Goal: Task Accomplishment & Management: Complete application form

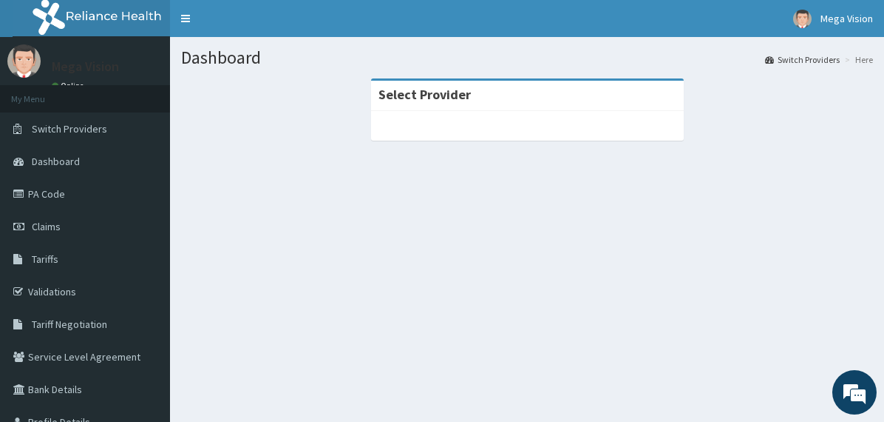
click at [532, 115] on div at bounding box center [527, 126] width 313 height 30
click at [57, 189] on link "PA Code" at bounding box center [85, 193] width 170 height 33
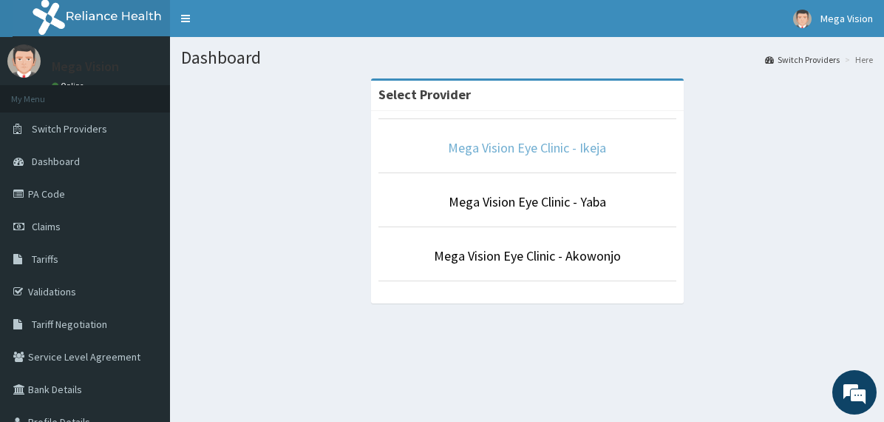
click at [522, 146] on link "Mega Vision Eye Clinic - Ikeja" at bounding box center [527, 147] width 158 height 17
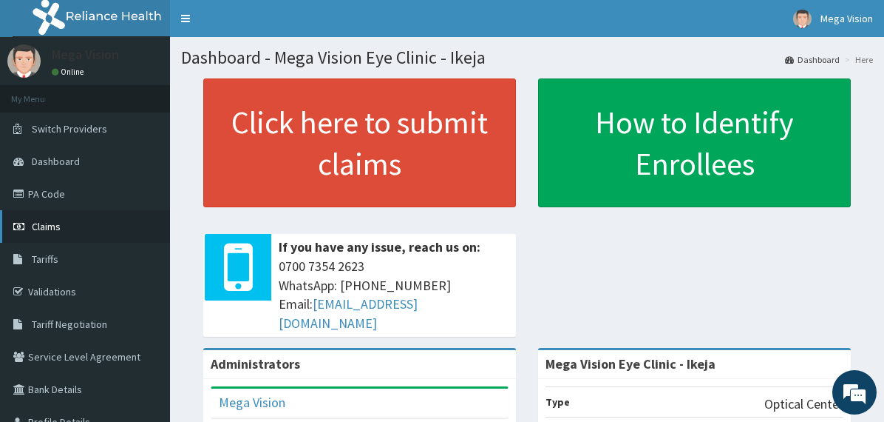
click at [62, 224] on link "Claims" at bounding box center [85, 226] width 170 height 33
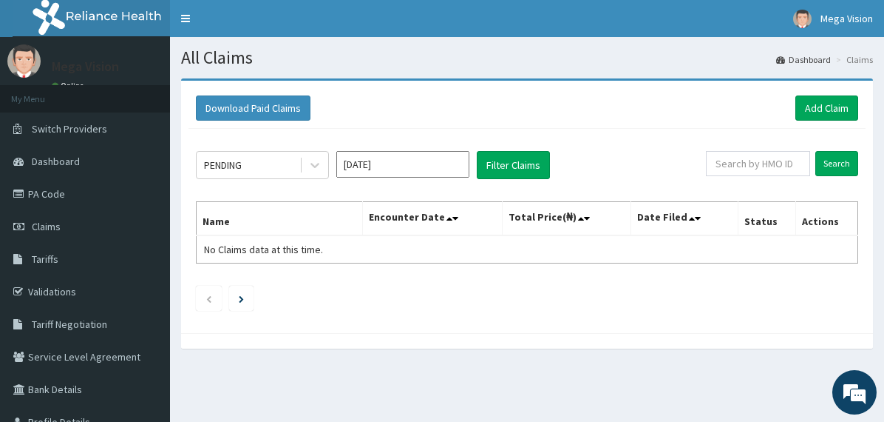
click at [426, 165] on input "Oct 2025" at bounding box center [402, 164] width 133 height 27
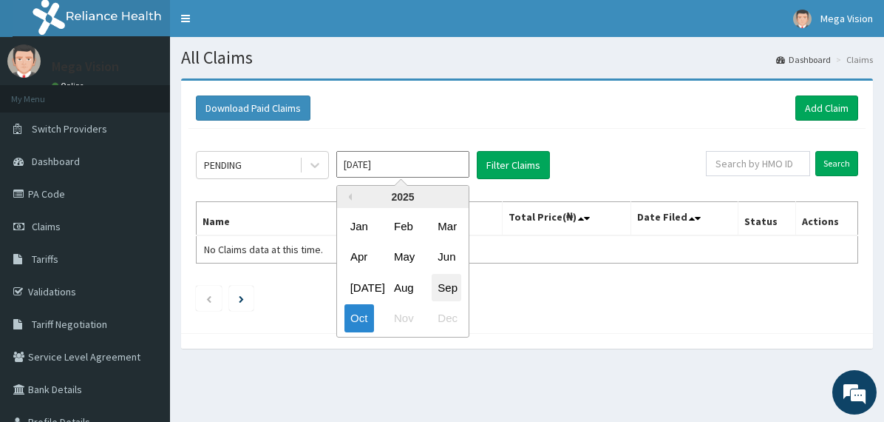
click at [444, 288] on div "Sep" at bounding box center [447, 287] width 30 height 27
type input "[DATE]"
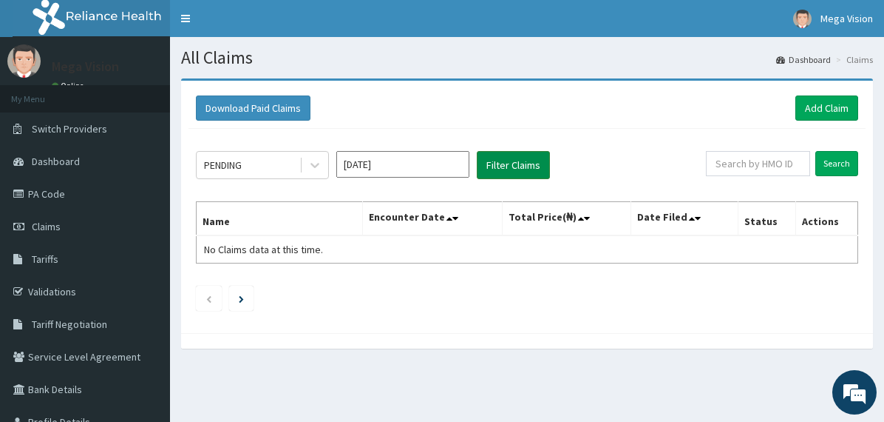
click at [499, 166] on button "Filter Claims" at bounding box center [513, 165] width 73 height 28
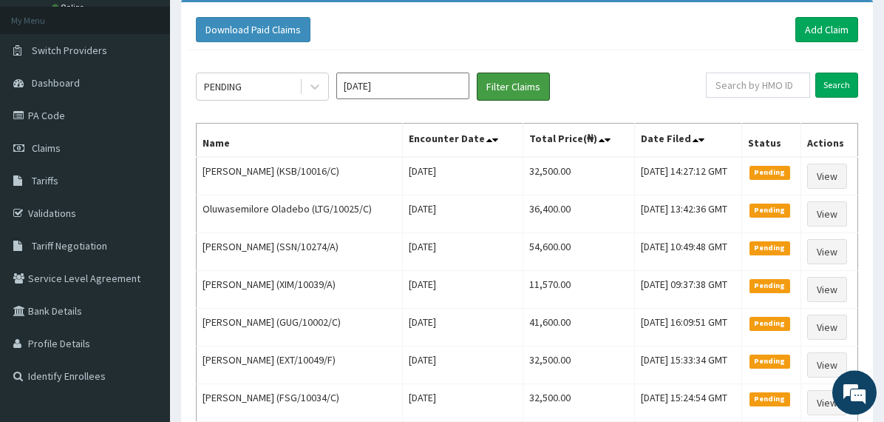
scroll to position [74, 0]
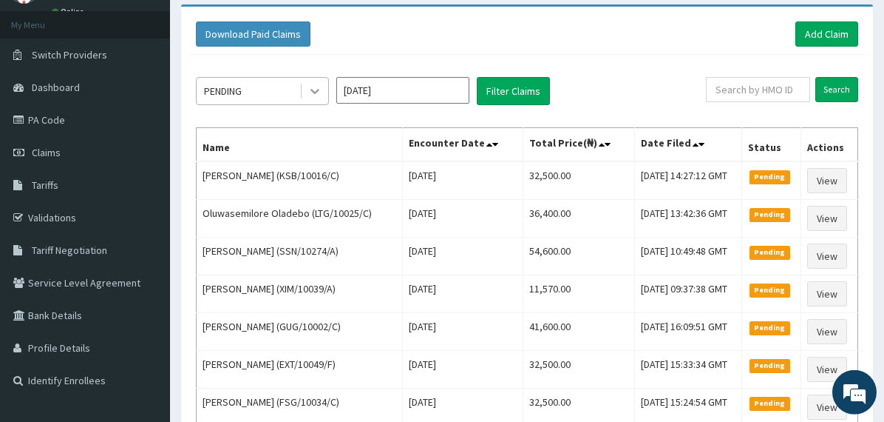
click at [312, 89] on icon at bounding box center [315, 91] width 15 height 15
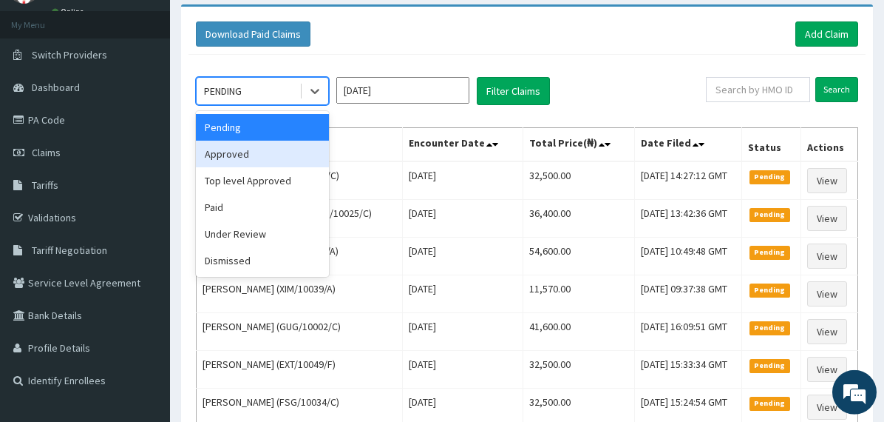
click at [247, 152] on div "Approved" at bounding box center [262, 154] width 133 height 27
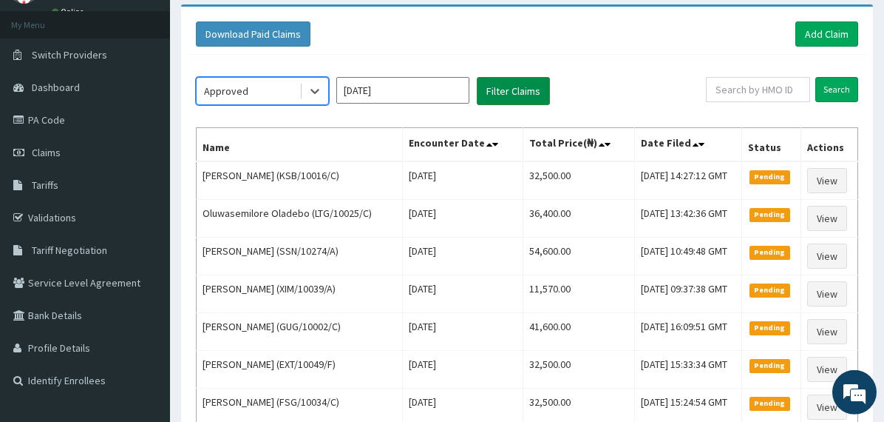
click at [507, 89] on button "Filter Claims" at bounding box center [513, 91] width 73 height 28
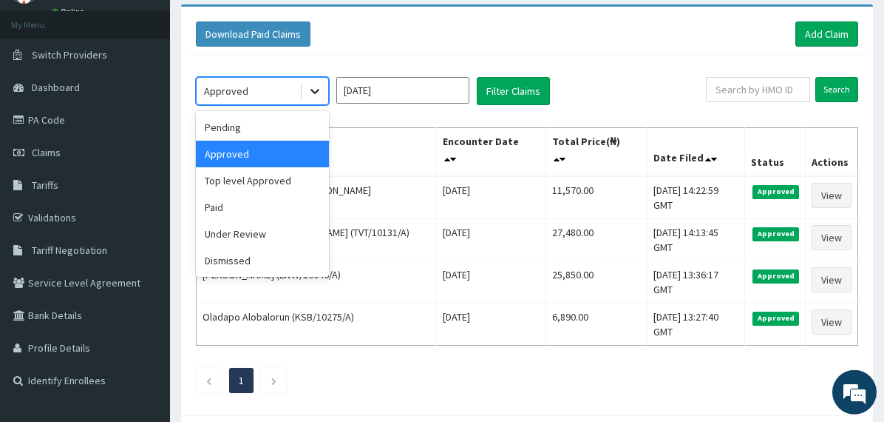
click at [314, 92] on icon at bounding box center [315, 91] width 9 height 5
click at [250, 124] on div "Pending" at bounding box center [262, 127] width 133 height 27
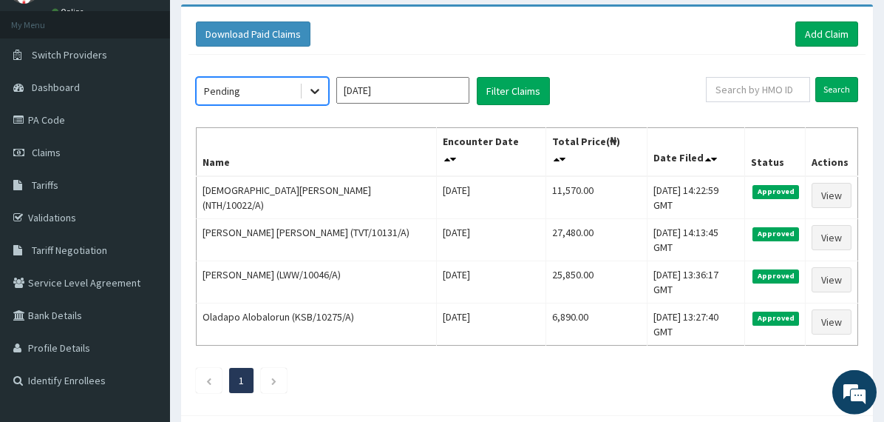
click at [311, 87] on icon at bounding box center [315, 91] width 15 height 15
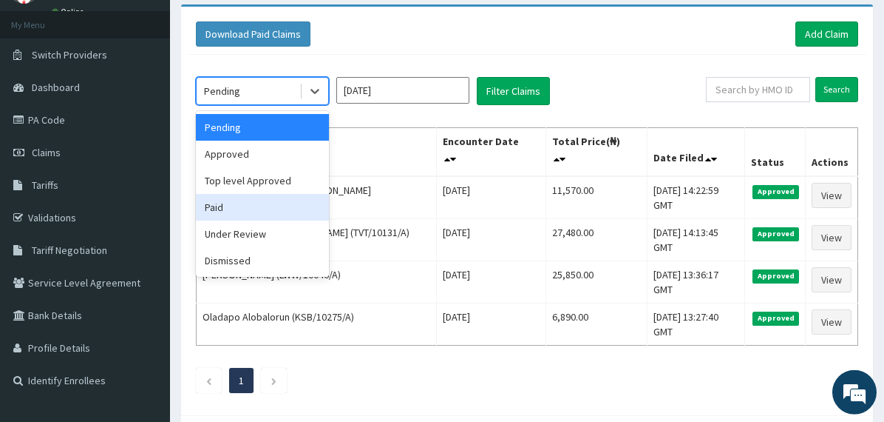
click at [240, 199] on div "Paid" at bounding box center [262, 207] width 133 height 27
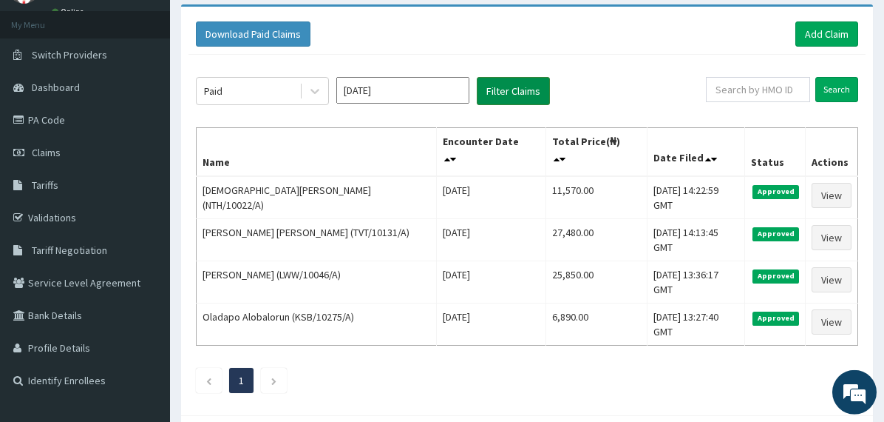
click at [518, 87] on button "Filter Claims" at bounding box center [513, 91] width 73 height 28
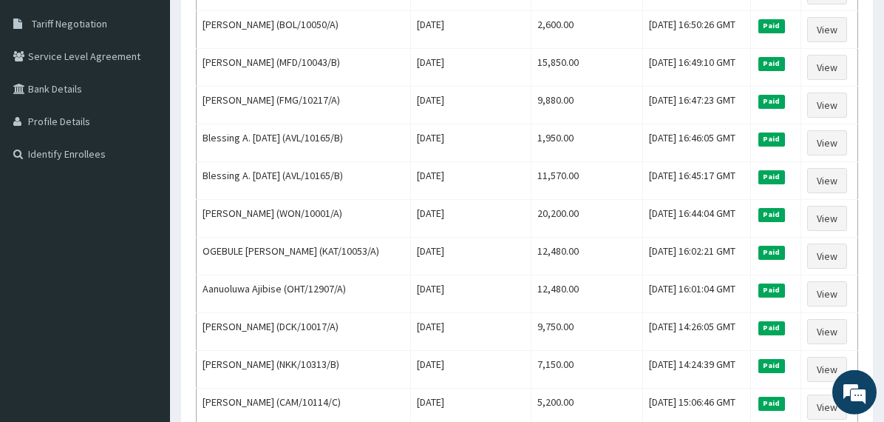
scroll to position [0, 0]
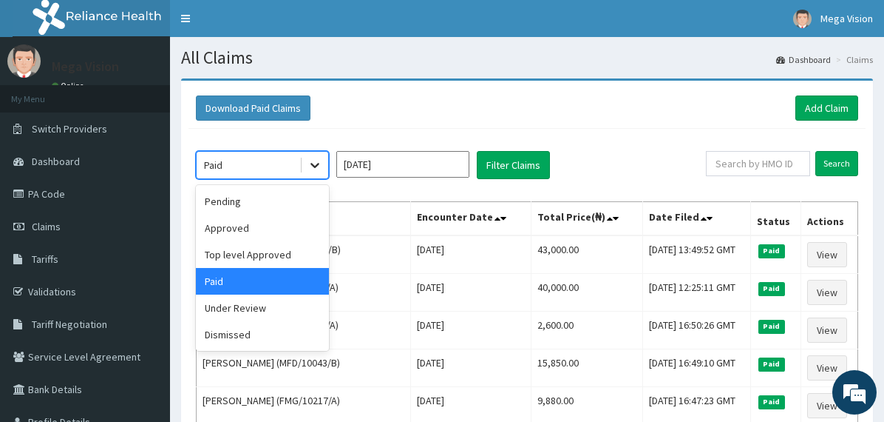
click at [313, 162] on icon at bounding box center [315, 165] width 15 height 15
click at [248, 208] on div "Pending" at bounding box center [262, 201] width 133 height 27
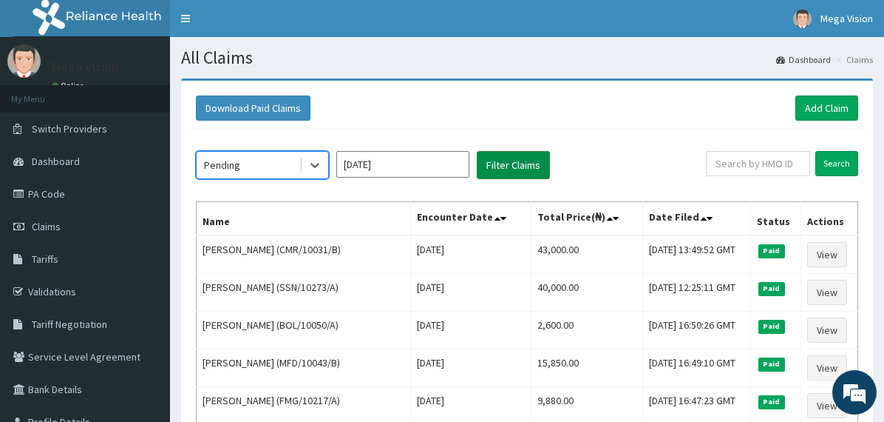
click at [529, 159] on button "Filter Claims" at bounding box center [513, 165] width 73 height 28
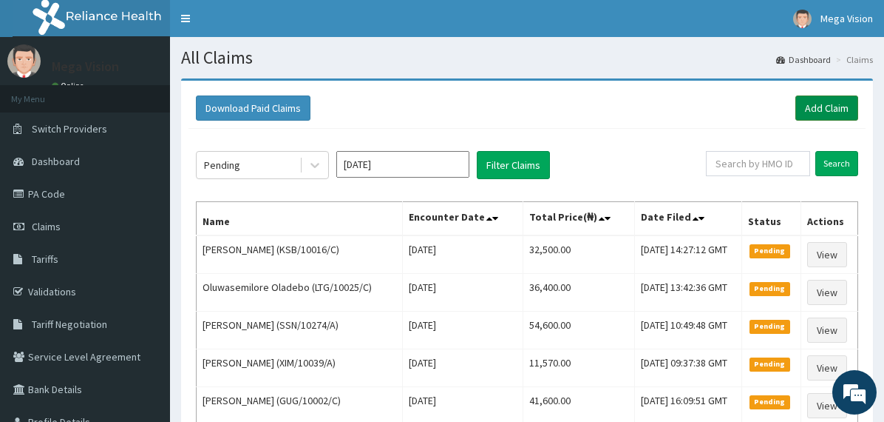
click at [827, 109] on link "Add Claim" at bounding box center [827, 107] width 63 height 25
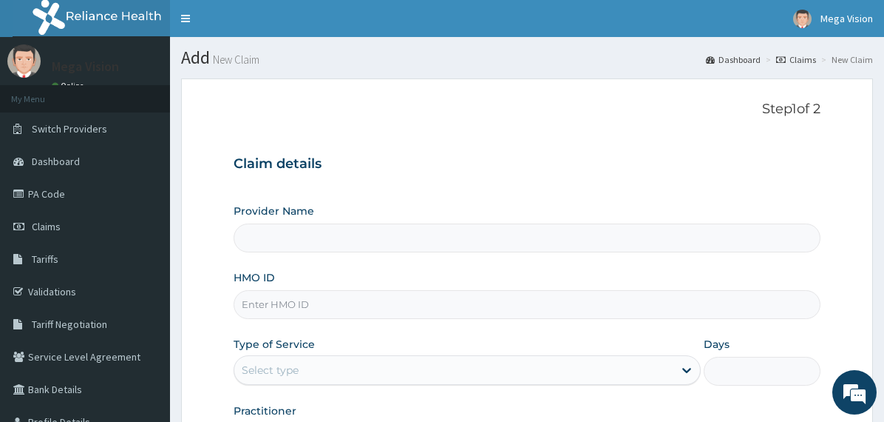
type input "Mega Vision Eye Clinic - Ikeja"
click at [50, 224] on span "Claims" at bounding box center [46, 226] width 29 height 13
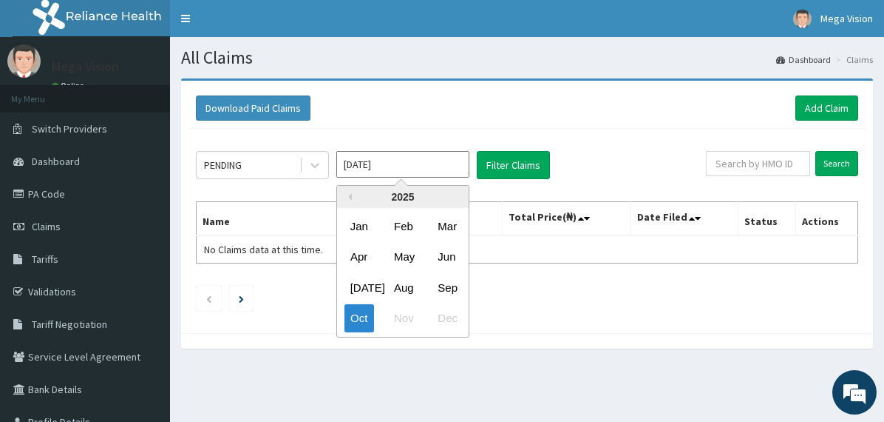
click at [398, 165] on input "Oct 2025" at bounding box center [402, 164] width 133 height 27
click at [458, 282] on div "Sep" at bounding box center [447, 287] width 30 height 27
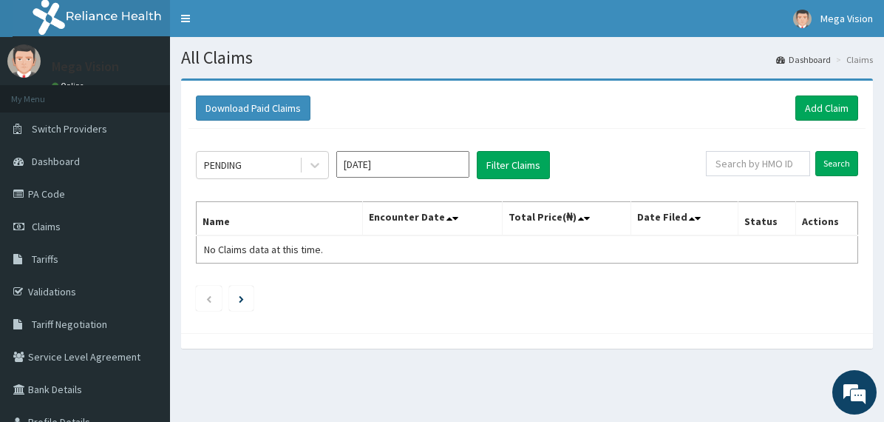
type input "Sep 2025"
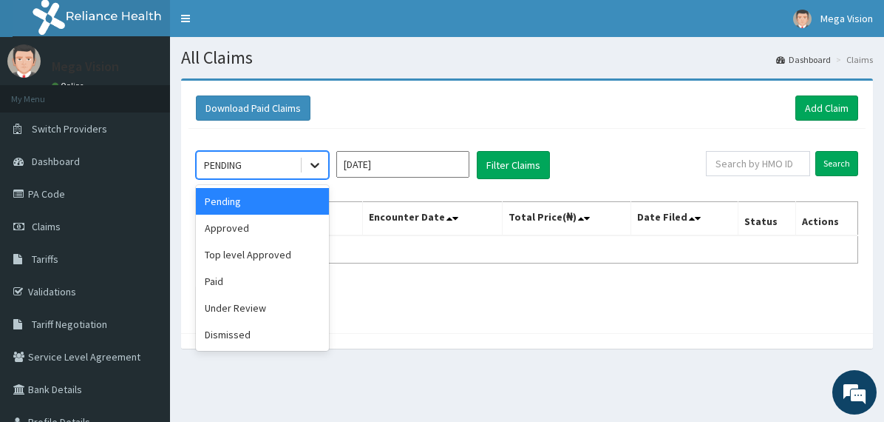
click at [311, 163] on icon at bounding box center [315, 165] width 9 height 5
click at [242, 231] on div "Approved" at bounding box center [262, 227] width 133 height 27
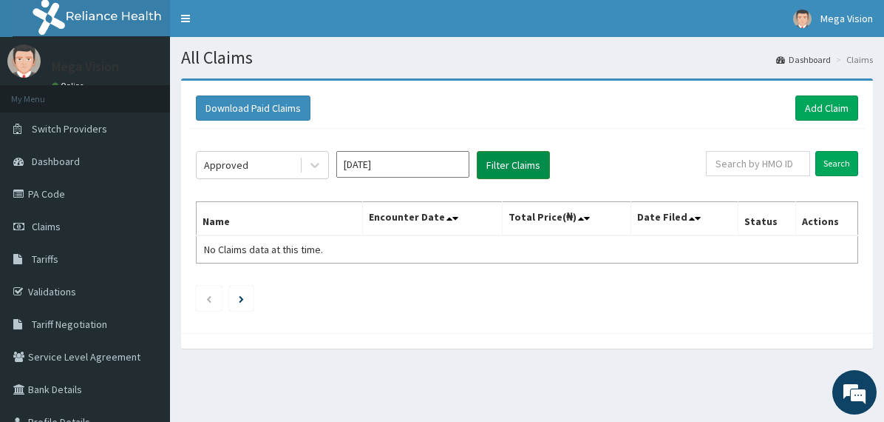
click at [494, 162] on button "Filter Claims" at bounding box center [513, 165] width 73 height 28
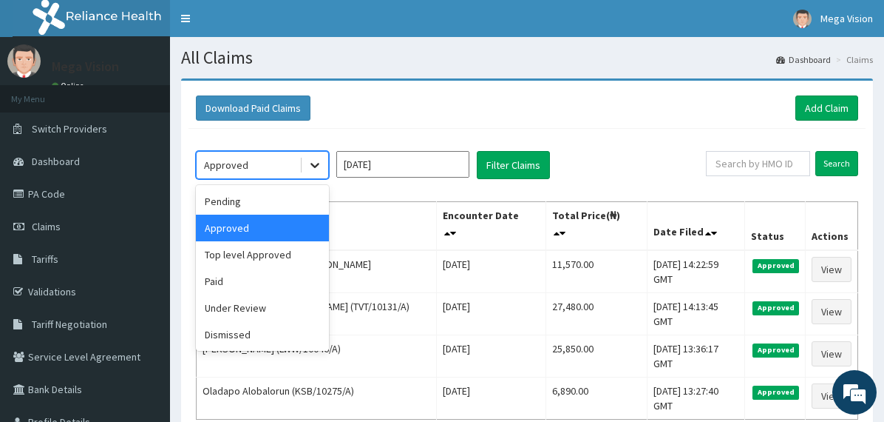
click at [313, 165] on icon at bounding box center [315, 165] width 9 height 5
drag, startPoint x: 229, startPoint y: 198, endPoint x: 291, endPoint y: 193, distance: 62.3
click at [229, 199] on div "Pending" at bounding box center [262, 201] width 133 height 27
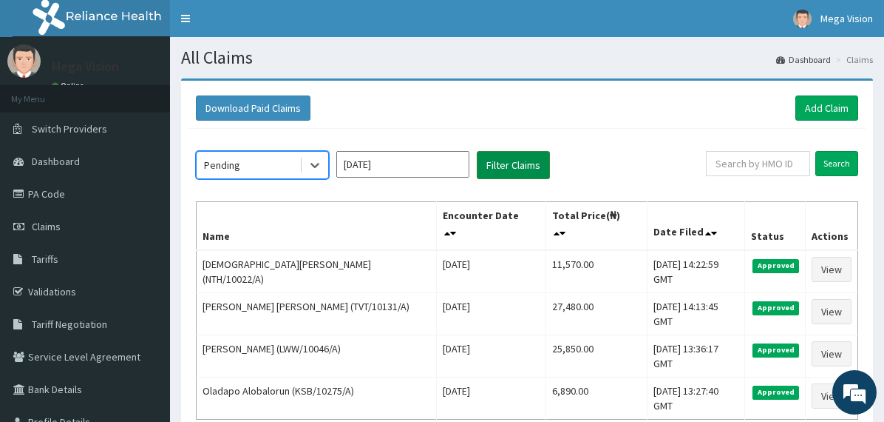
click at [503, 160] on button "Filter Claims" at bounding box center [513, 165] width 73 height 28
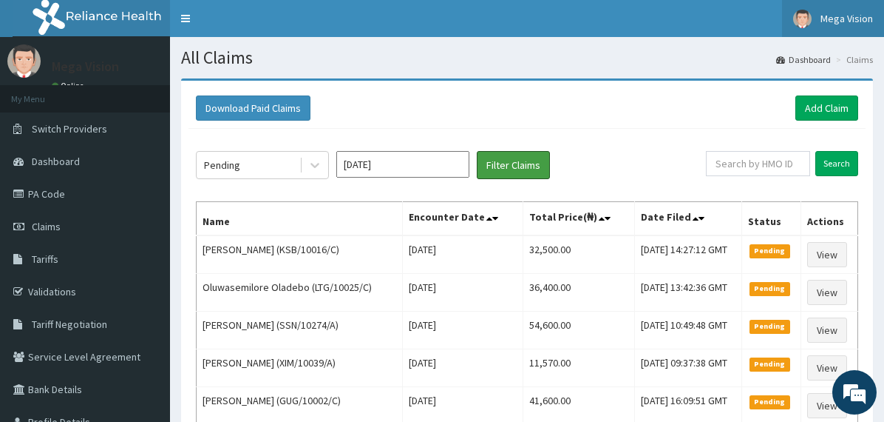
drag, startPoint x: 889, startPoint y: 5, endPoint x: 865, endPoint y: 33, distance: 36.7
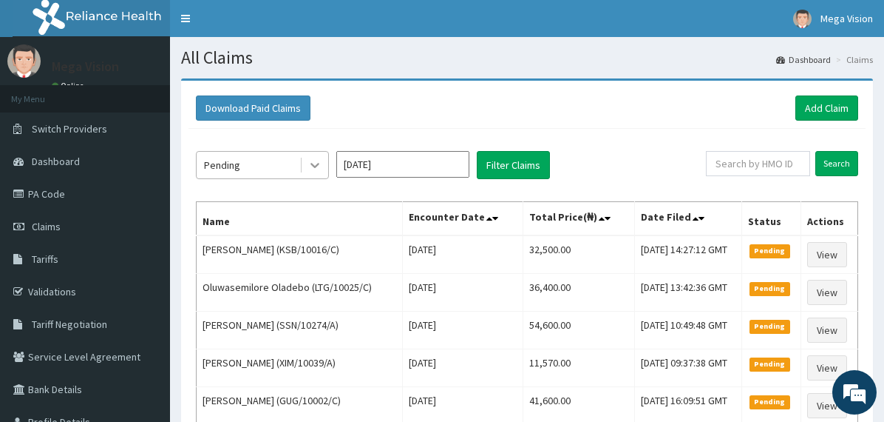
click at [317, 165] on icon at bounding box center [315, 165] width 9 height 5
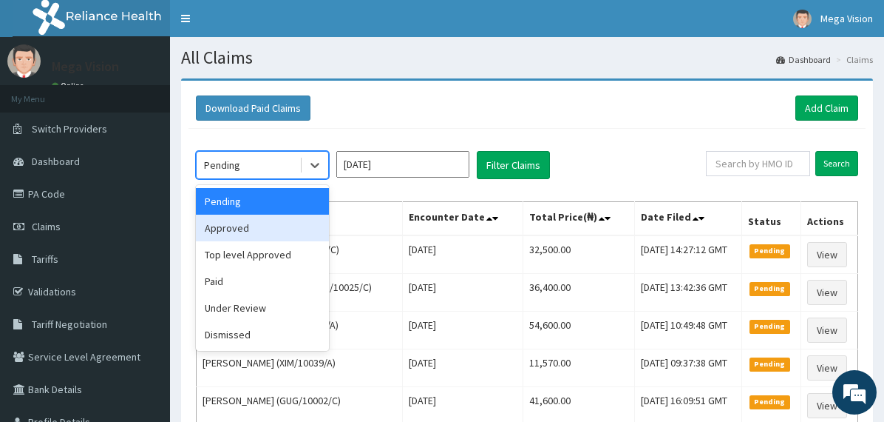
click at [254, 231] on div "Approved" at bounding box center [262, 227] width 133 height 27
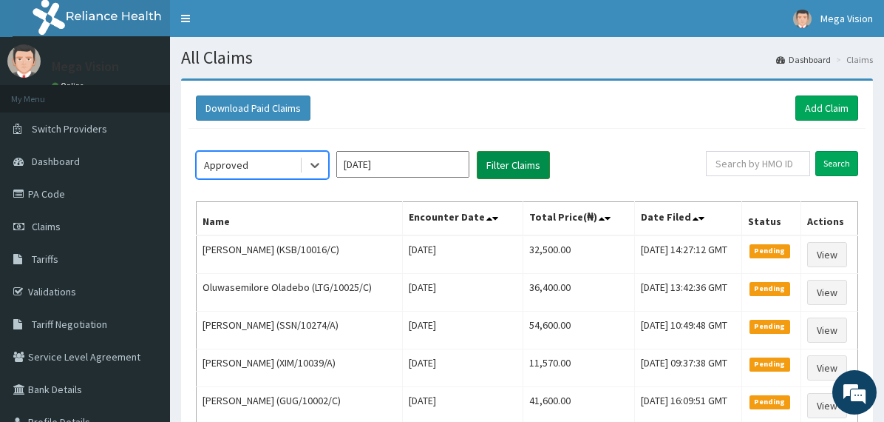
click at [498, 162] on button "Filter Claims" at bounding box center [513, 165] width 73 height 28
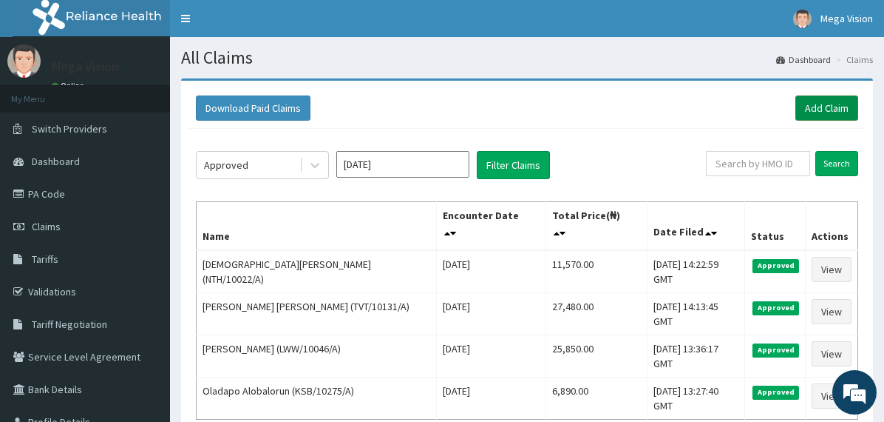
click at [810, 108] on link "Add Claim" at bounding box center [827, 107] width 63 height 25
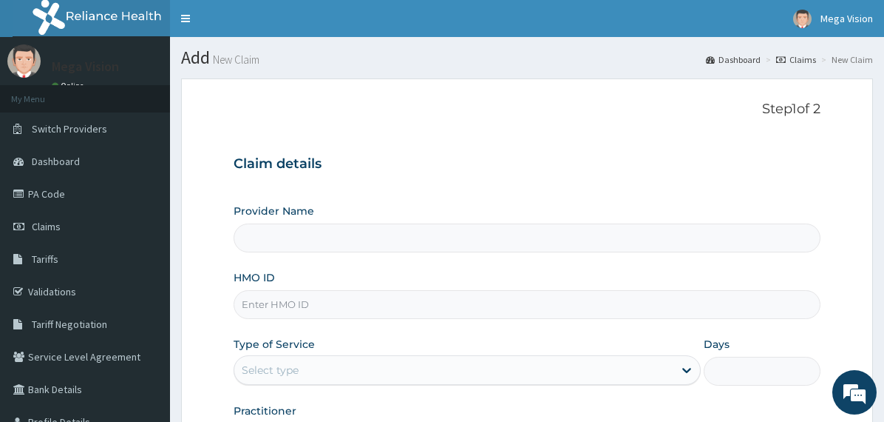
type input "Mega Vision Eye Clinic - Ikeja"
paste input "NTH/10022/A"
type input "NTH/10022/A"
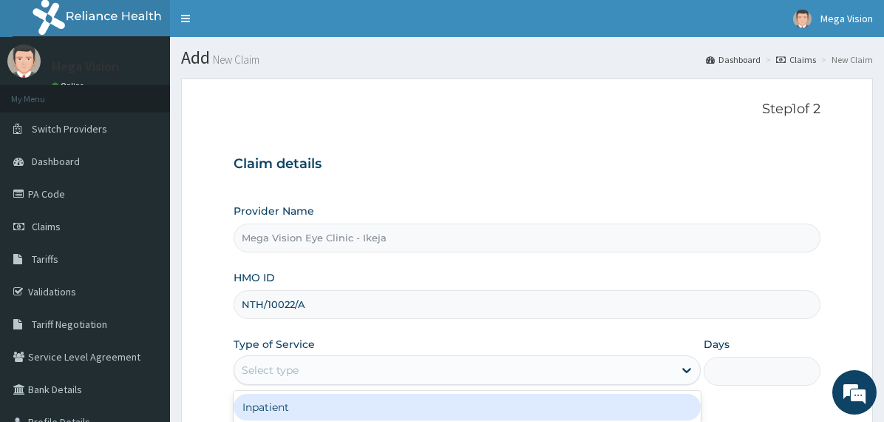
click at [319, 367] on div "Select type" at bounding box center [453, 370] width 439 height 24
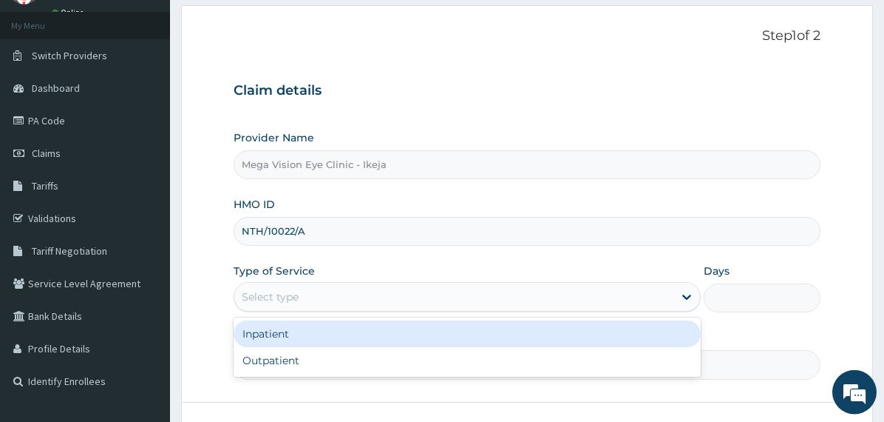
scroll to position [80, 0]
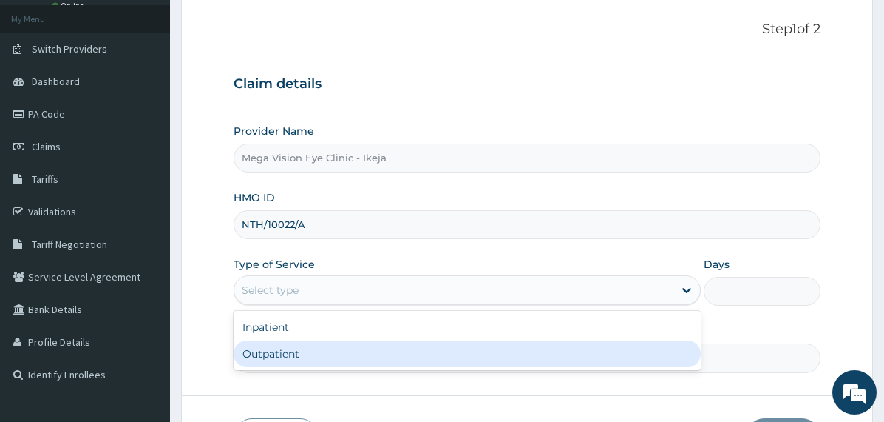
click at [370, 345] on div "Outpatient" at bounding box center [467, 353] width 467 height 27
type input "1"
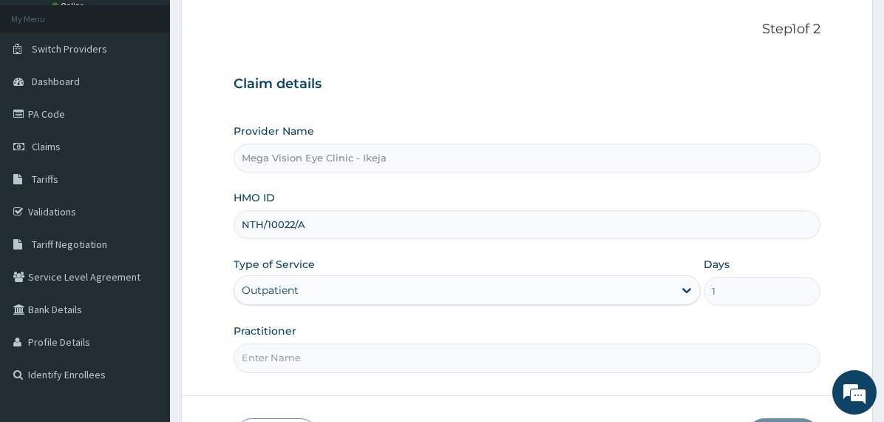
click at [332, 366] on input "Practitioner" at bounding box center [527, 357] width 587 height 29
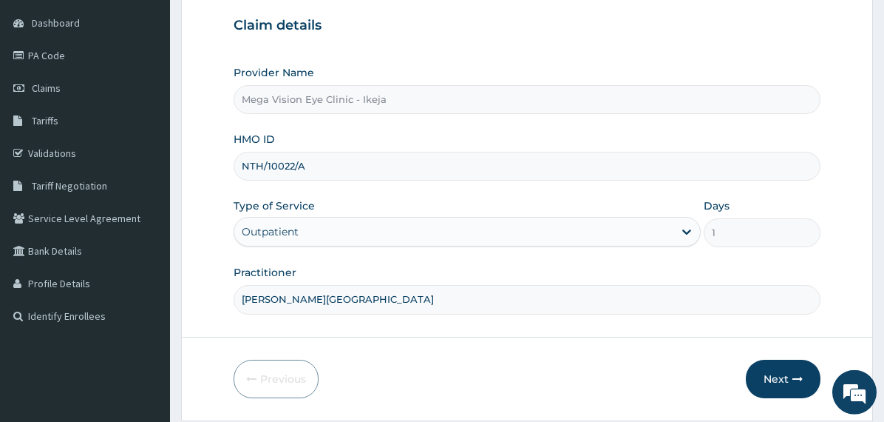
scroll to position [181, 0]
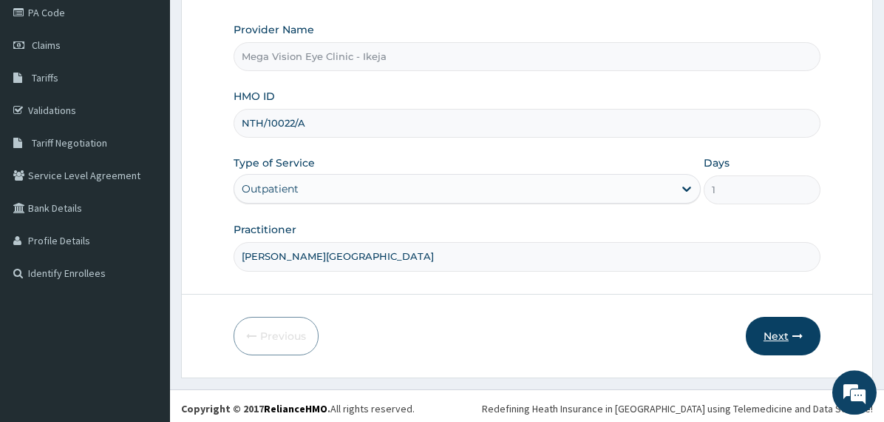
type input "DR. UCHE"
click at [800, 335] on icon "button" at bounding box center [798, 336] width 10 height 10
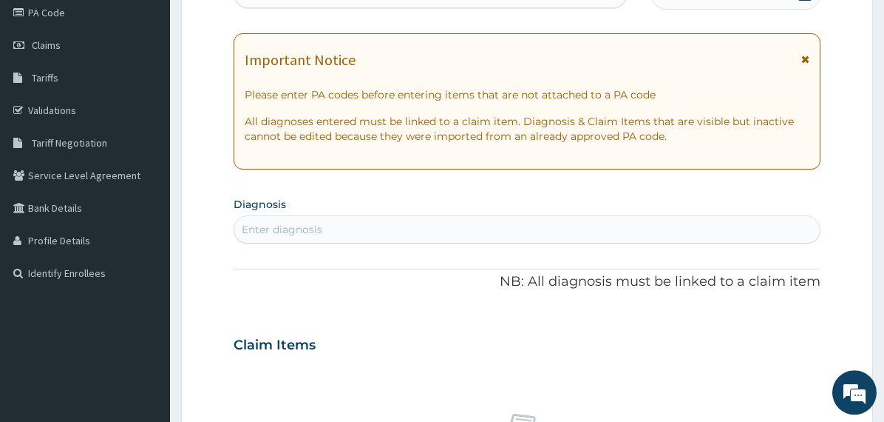
scroll to position [38, 0]
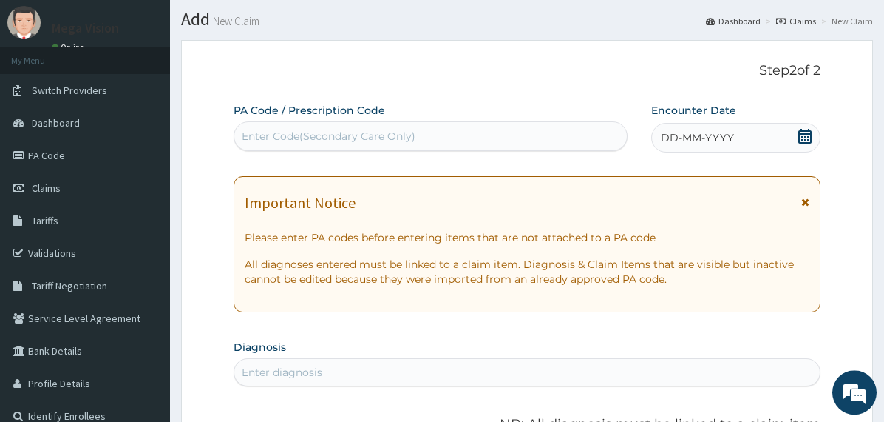
click at [312, 144] on div "Enter Code(Secondary Care Only)" at bounding box center [430, 136] width 393 height 24
paste input "PA/91625E"
type input "PA/91625E"
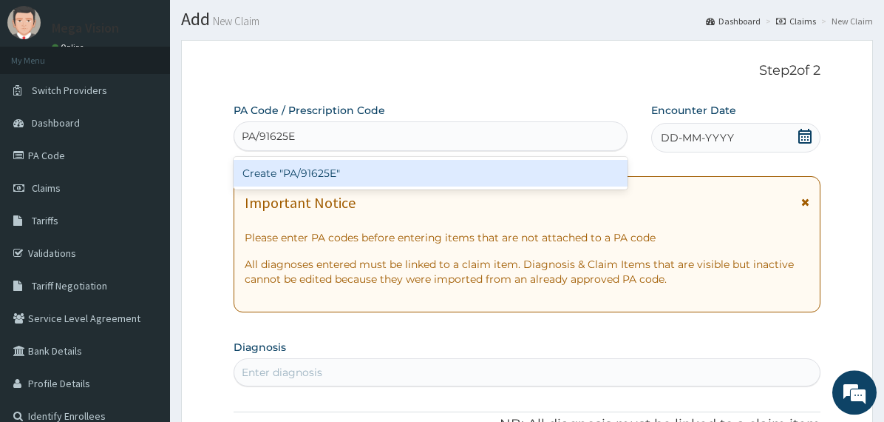
click at [344, 173] on div "Create "PA/91625E"" at bounding box center [431, 173] width 394 height 27
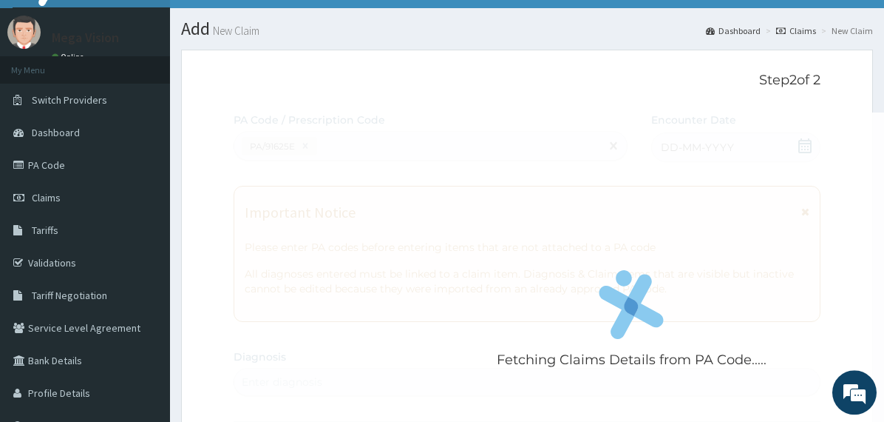
scroll to position [0, 0]
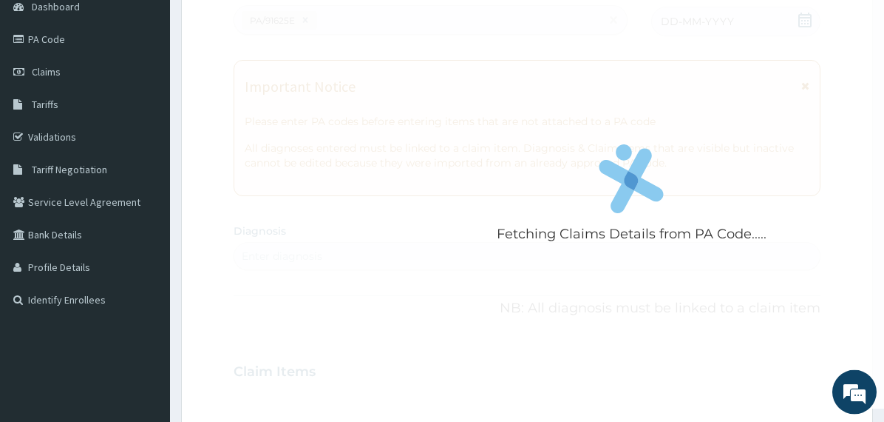
scroll to position [174, 0]
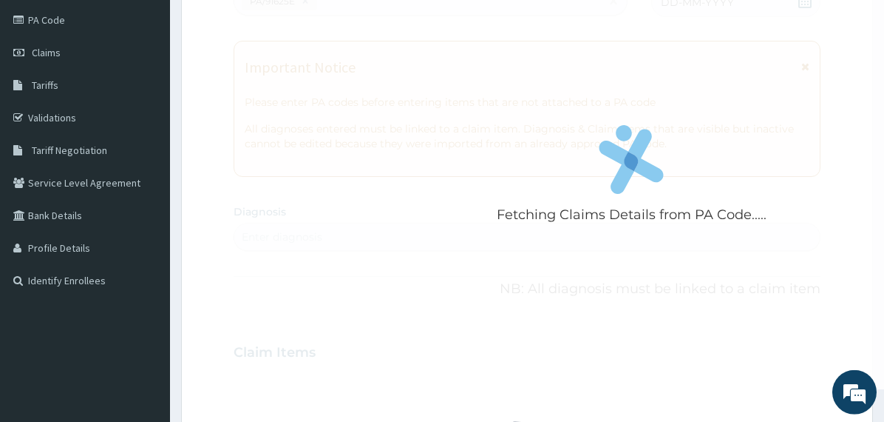
click at [612, 266] on div "Fetching Claims Details from PA Code....." at bounding box center [632, 178] width 796 height 422
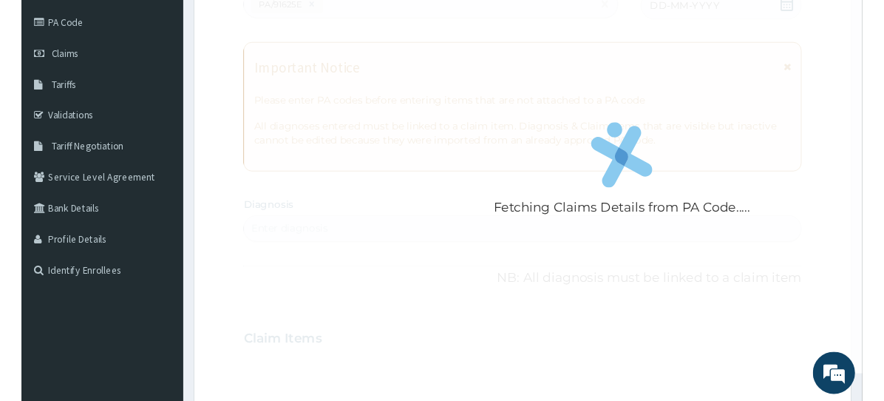
scroll to position [0, 0]
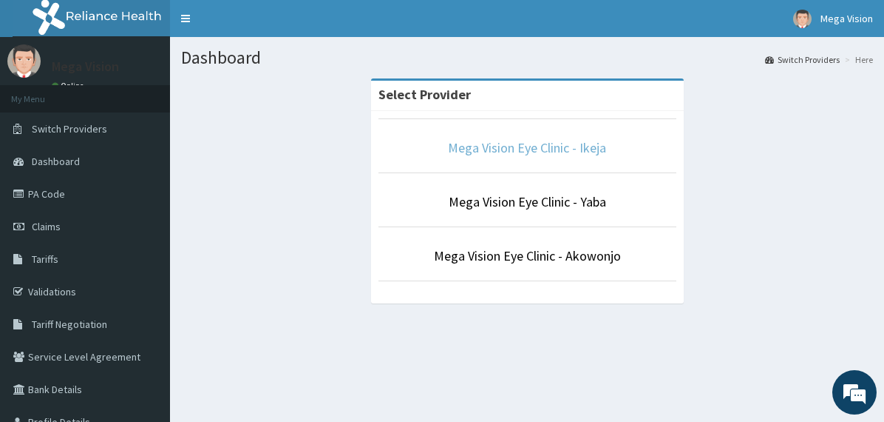
click at [543, 145] on link "Mega Vision Eye Clinic - Ikeja" at bounding box center [527, 147] width 158 height 17
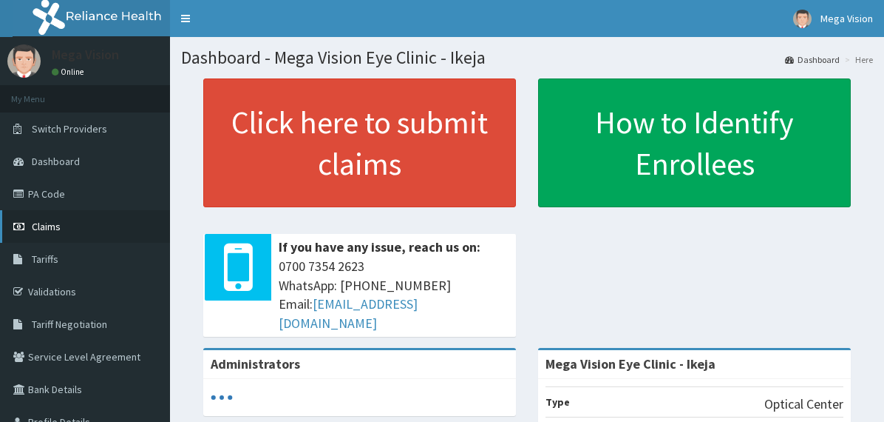
click at [38, 223] on span "Claims" at bounding box center [46, 226] width 29 height 13
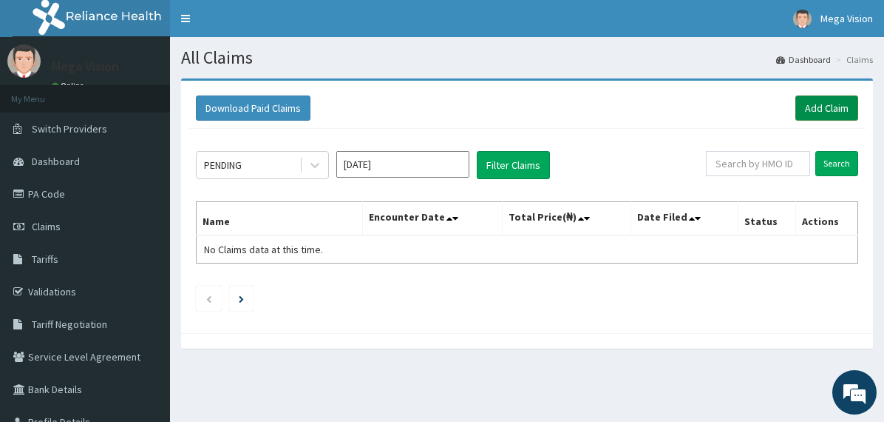
click at [820, 107] on link "Add Claim" at bounding box center [827, 107] width 63 height 25
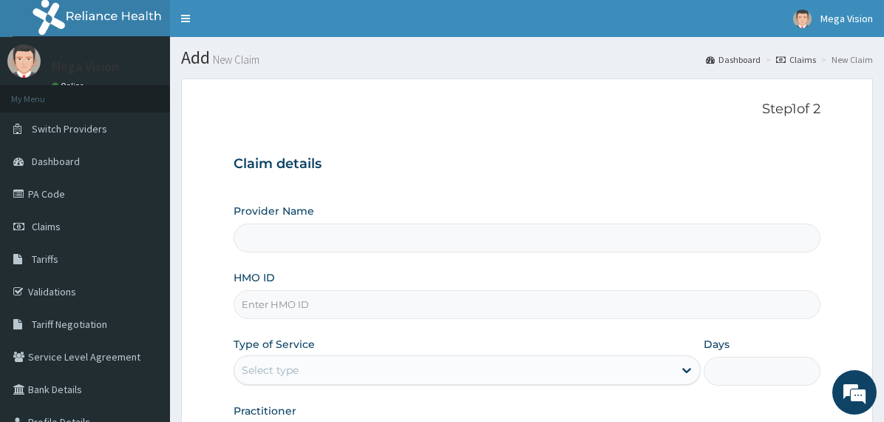
click at [325, 298] on input "HMO ID" at bounding box center [527, 304] width 587 height 29
type input "Mega Vision Eye Clinic - Ikeja"
type input "PA/91625E"
drag, startPoint x: 308, startPoint y: 305, endPoint x: 208, endPoint y: 298, distance: 100.1
click at [234, 298] on input "PA/91625E" at bounding box center [527, 304] width 587 height 29
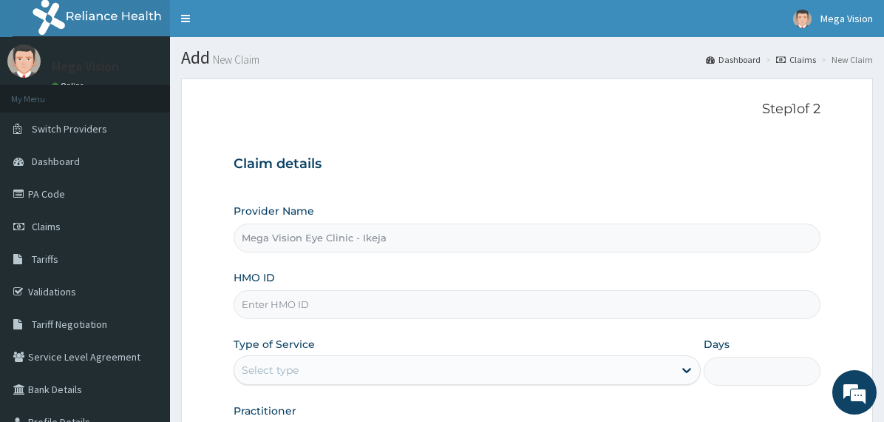
click at [315, 305] on input "HMO ID" at bounding box center [527, 304] width 587 height 29
paste input "NTH/10022/A"
type input "NTH/10022/A"
click at [319, 375] on div "Select type" at bounding box center [453, 370] width 439 height 24
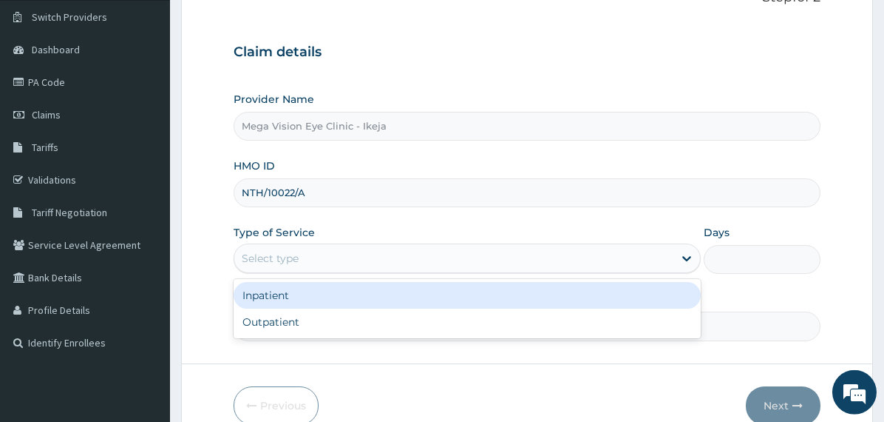
scroll to position [115, 0]
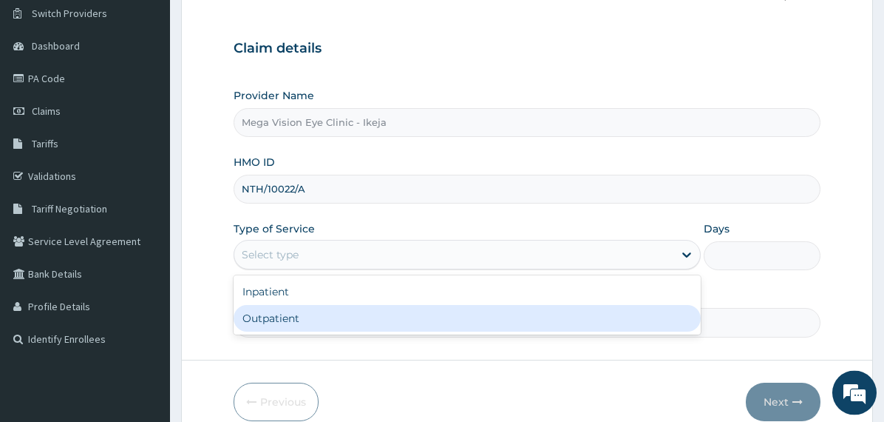
click at [345, 316] on div "Outpatient" at bounding box center [467, 318] width 467 height 27
type input "1"
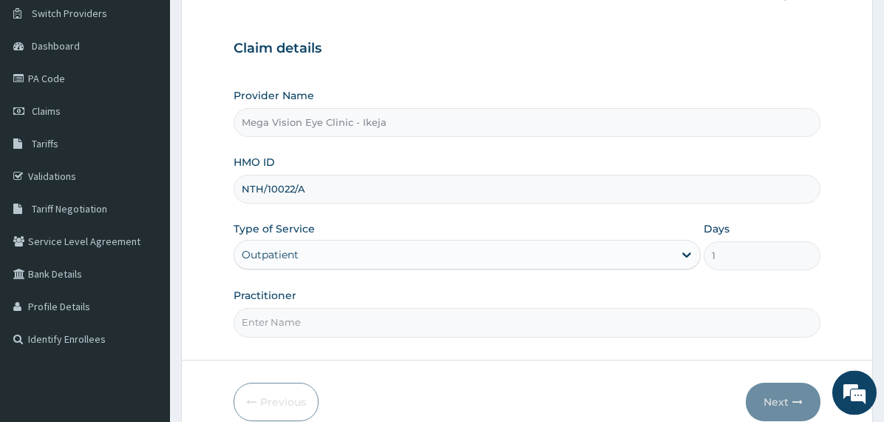
click at [327, 322] on input "Practitioner" at bounding box center [527, 322] width 587 height 29
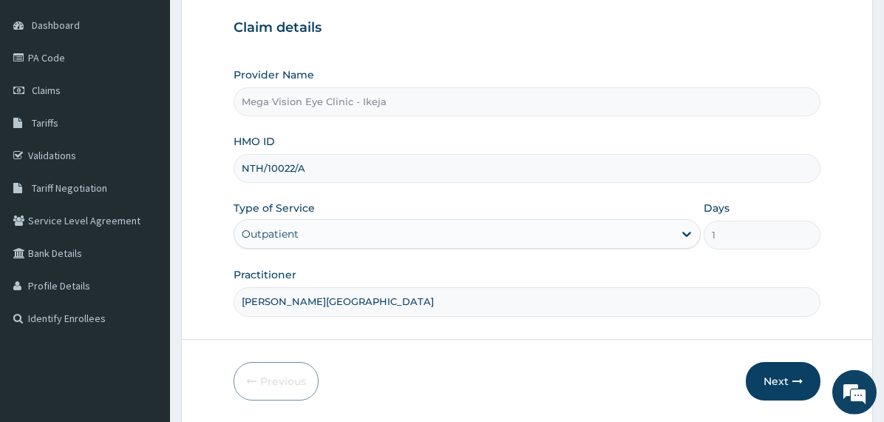
scroll to position [138, 0]
type input "DR. UCHE"
click at [774, 376] on button "Next" at bounding box center [783, 379] width 75 height 38
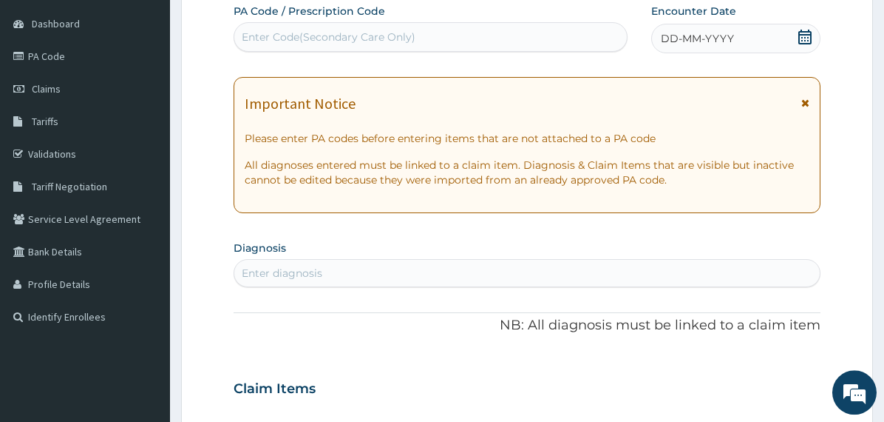
click at [420, 35] on div "Enter Code(Secondary Care Only)" at bounding box center [430, 37] width 393 height 24
click at [330, 31] on div "Enter Code(Secondary Care Only)" at bounding box center [329, 37] width 174 height 15
paste input "PA/91625E"
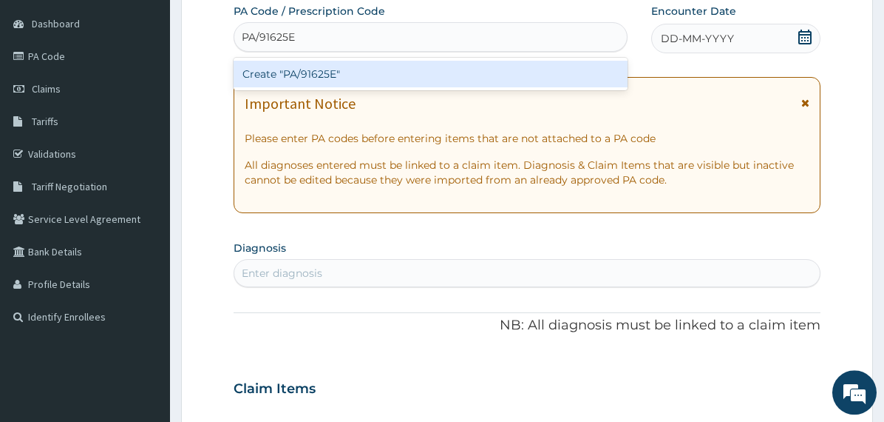
type input "PA/91625E"
click at [370, 319] on div "PA Code / Prescription Code option Create "PA/91625E" focused, 1 of 1. 1 result…" at bounding box center [527, 386] width 587 height 765
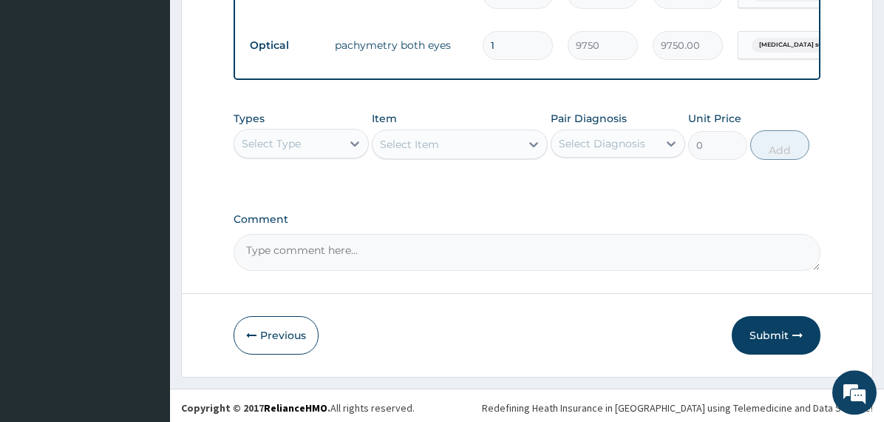
scroll to position [638, 0]
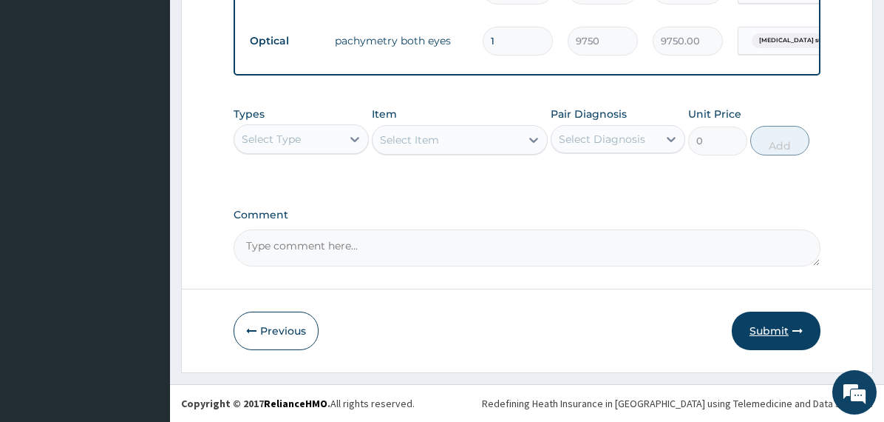
click at [781, 328] on button "Submit" at bounding box center [776, 330] width 89 height 38
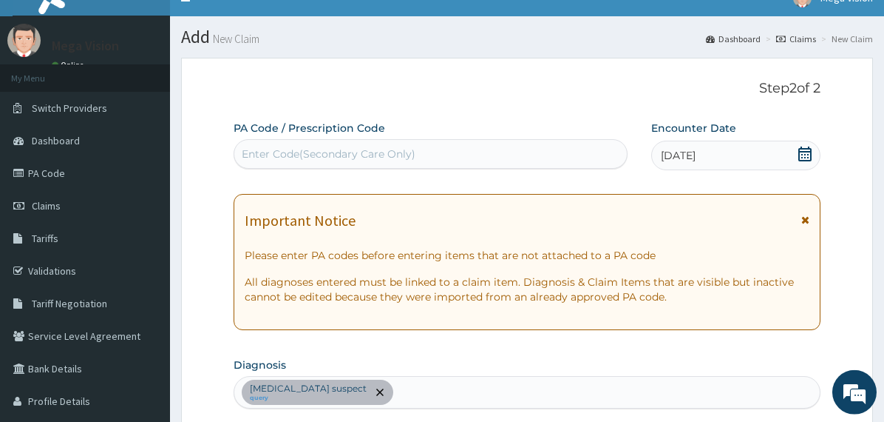
scroll to position [0, 0]
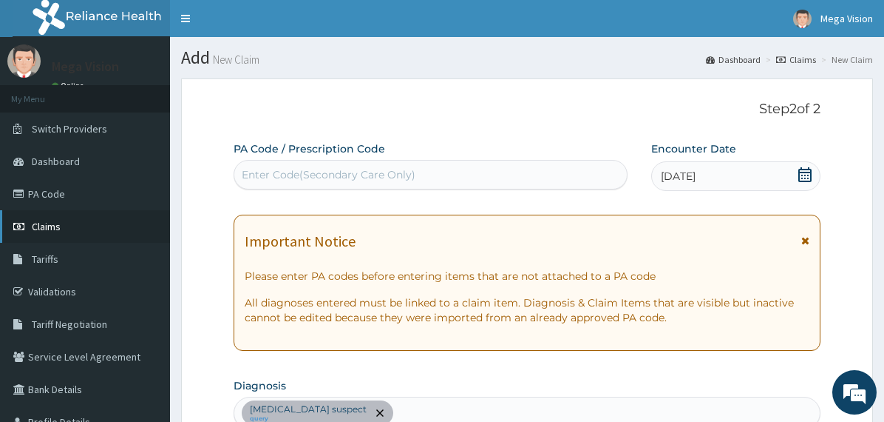
click at [50, 226] on span "Claims" at bounding box center [46, 226] width 29 height 13
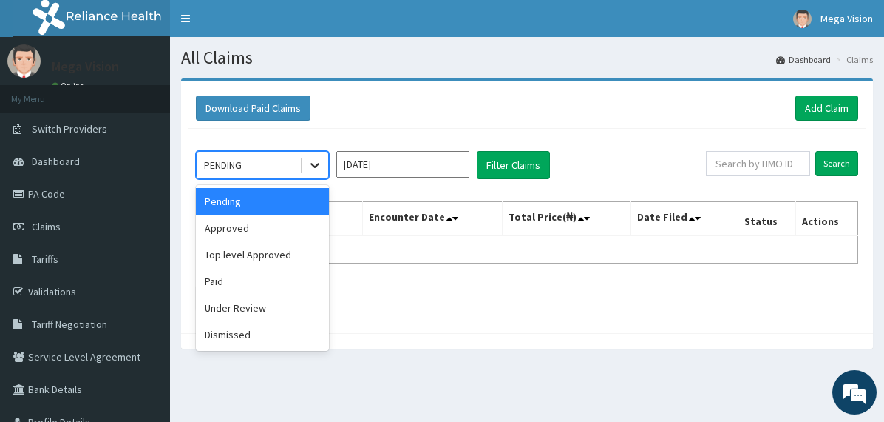
click at [314, 166] on icon at bounding box center [315, 165] width 9 height 5
click at [249, 231] on div "Approved" at bounding box center [262, 227] width 133 height 27
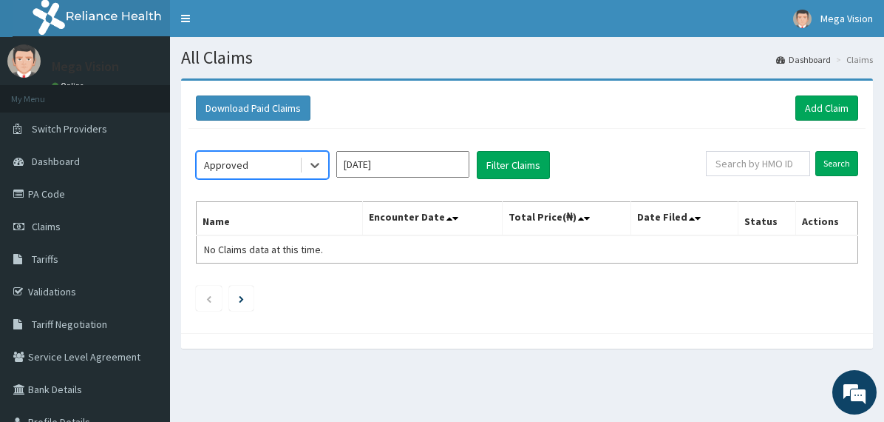
click at [447, 163] on input "[DATE]" at bounding box center [402, 164] width 133 height 27
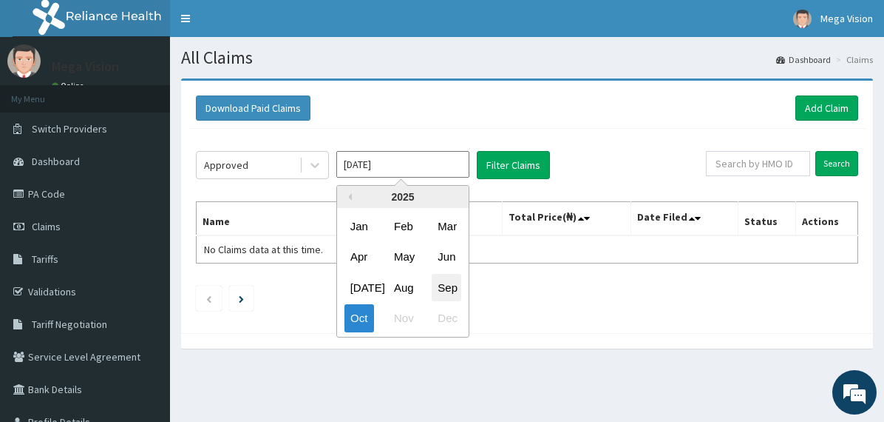
click at [454, 288] on div "Sep" at bounding box center [447, 287] width 30 height 27
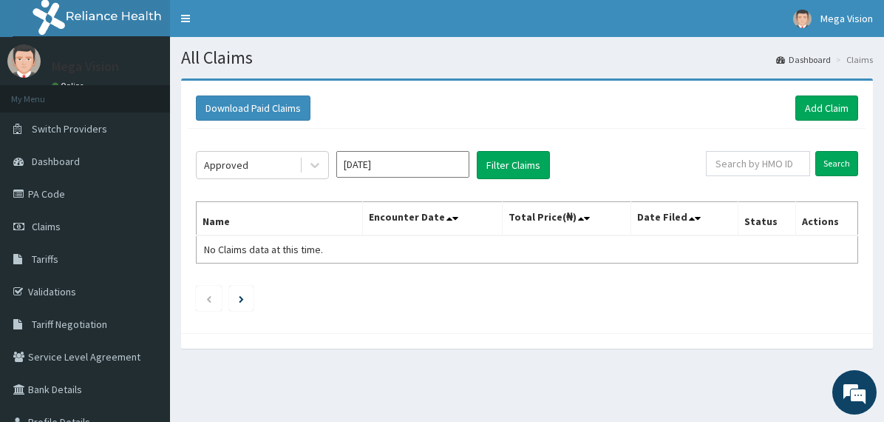
type input "[DATE]"
click at [495, 168] on button "Filter Claims" at bounding box center [513, 165] width 73 height 28
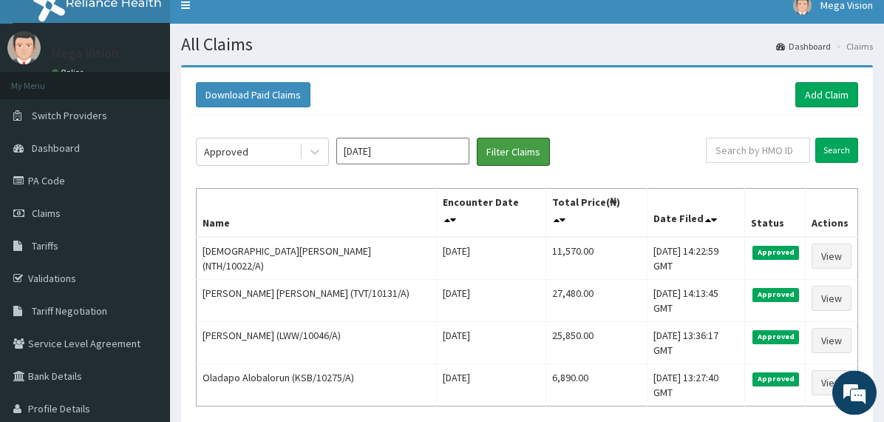
scroll to position [10, 0]
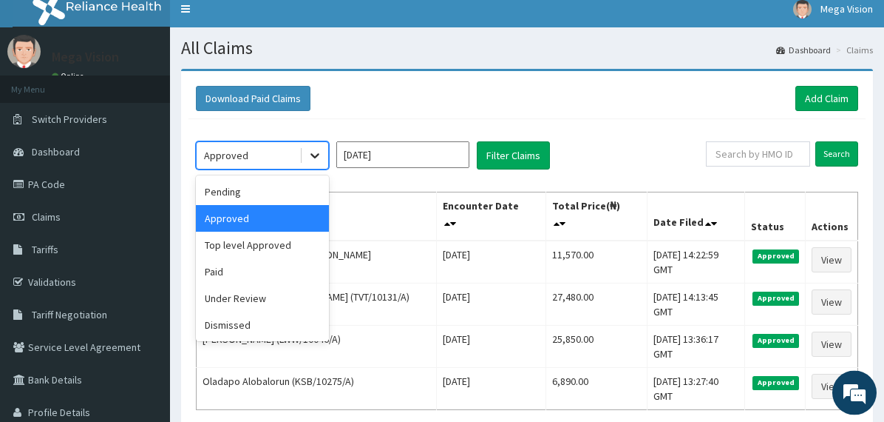
click at [315, 155] on icon at bounding box center [315, 155] width 15 height 15
click at [232, 275] on div "Paid" at bounding box center [262, 271] width 133 height 27
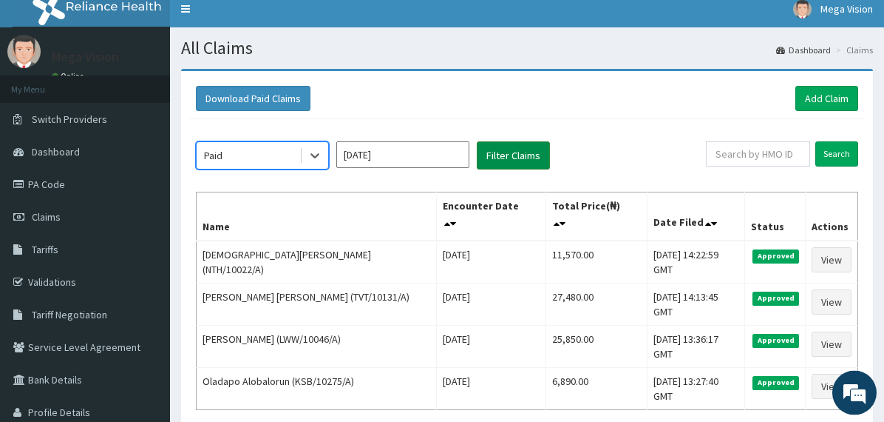
click at [531, 160] on button "Filter Claims" at bounding box center [513, 155] width 73 height 28
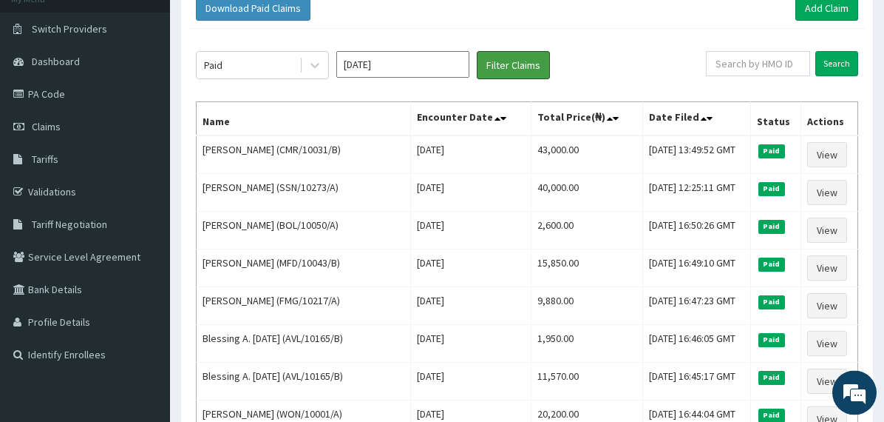
scroll to position [0, 0]
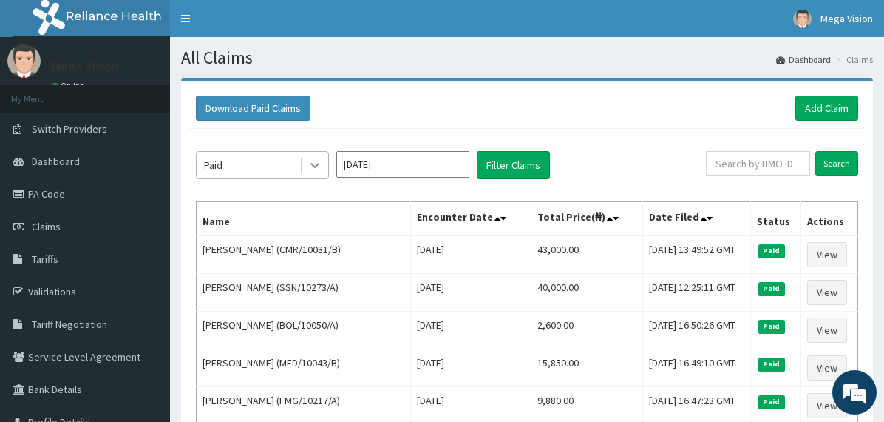
click at [318, 164] on icon at bounding box center [315, 165] width 9 height 5
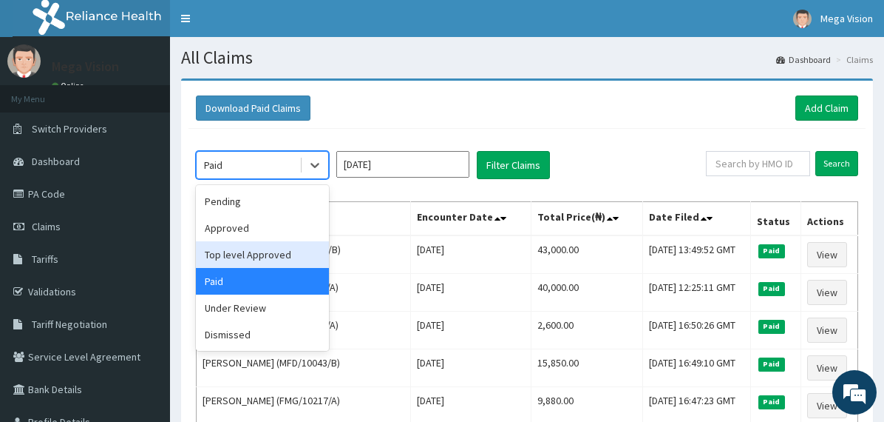
click at [255, 251] on div "Top level Approved" at bounding box center [262, 254] width 133 height 27
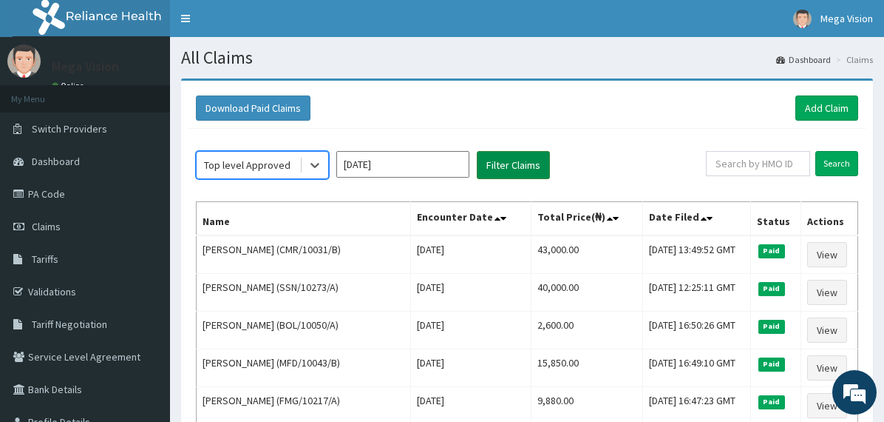
click at [524, 164] on button "Filter Claims" at bounding box center [513, 165] width 73 height 28
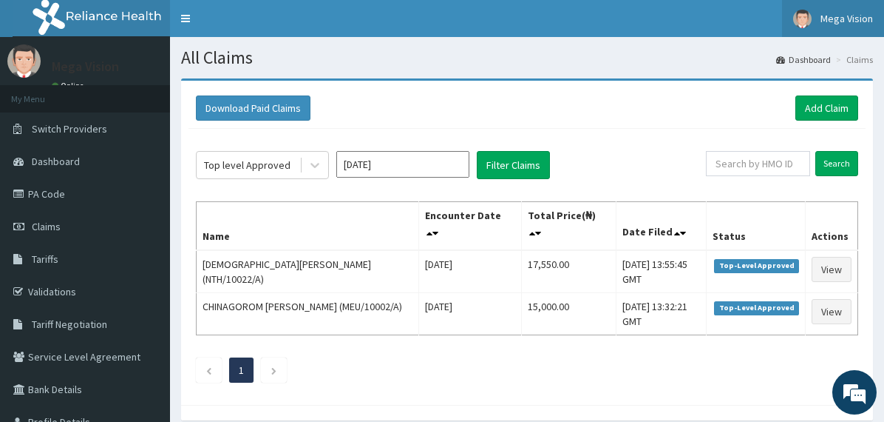
click at [855, 21] on span "Mega Vision" at bounding box center [847, 18] width 53 height 13
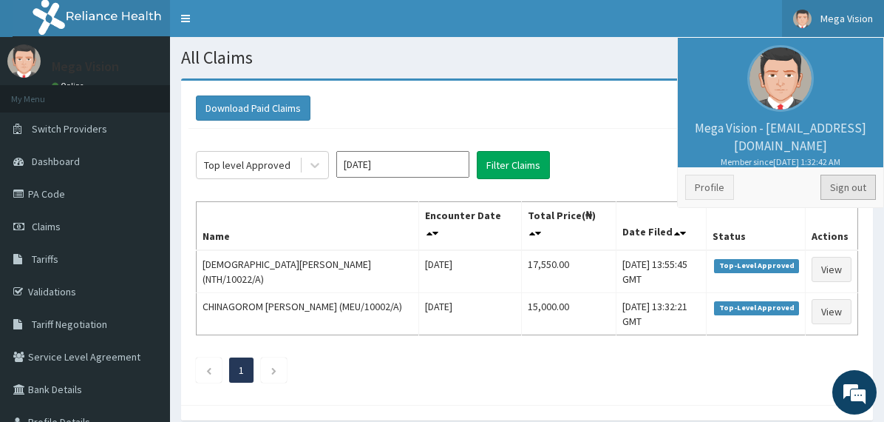
click at [856, 187] on link "Sign out" at bounding box center [848, 187] width 55 height 25
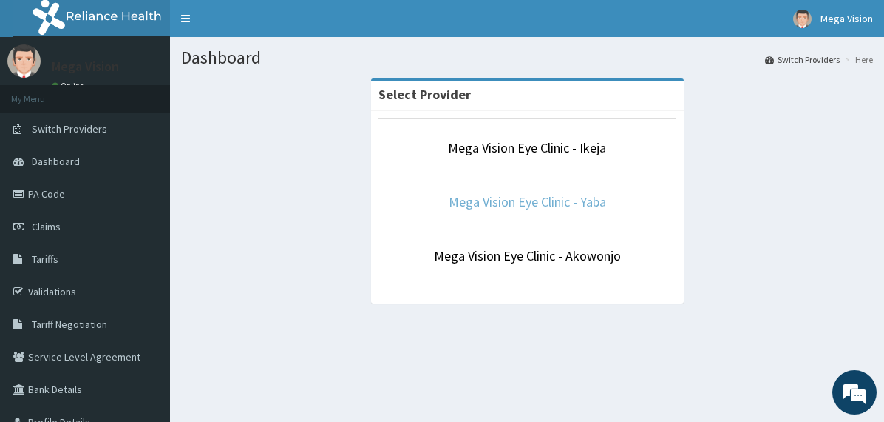
click at [578, 204] on link "Mega Vision Eye Clinic - Yaba" at bounding box center [528, 201] width 158 height 17
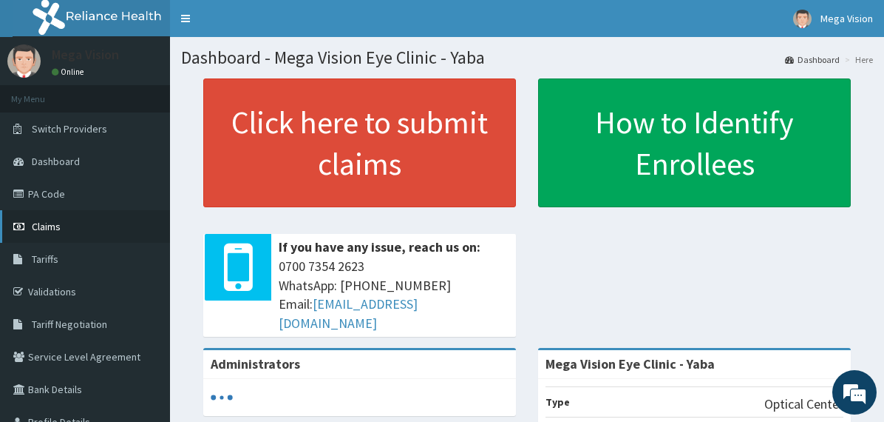
click at [47, 225] on span "Claims" at bounding box center [46, 226] width 29 height 13
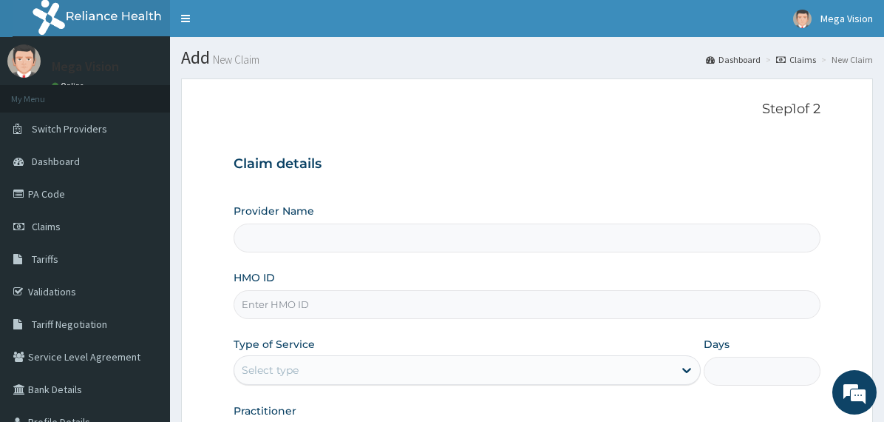
click at [308, 314] on input "HMO ID" at bounding box center [527, 304] width 587 height 29
paste input "OPN/10033/A"
type input "OPN/10033/A"
type input "Mega Vision Eye Clinic - Yaba"
type input "OPN/10033/A"
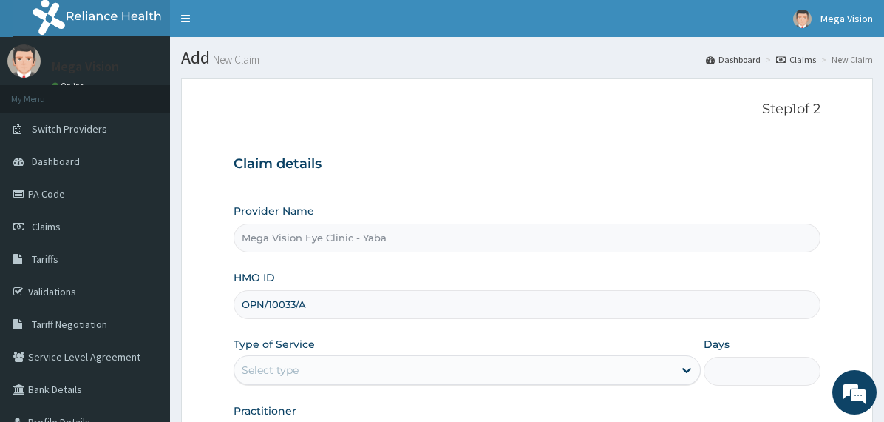
click at [385, 369] on div "Select type" at bounding box center [453, 370] width 439 height 24
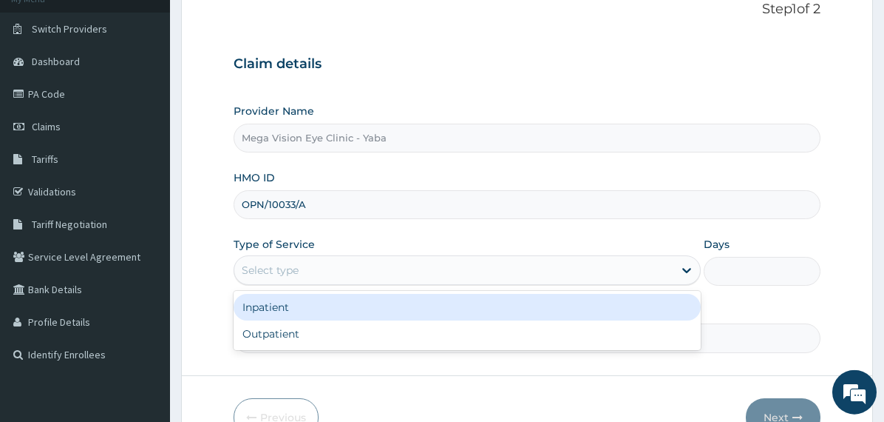
scroll to position [113, 0]
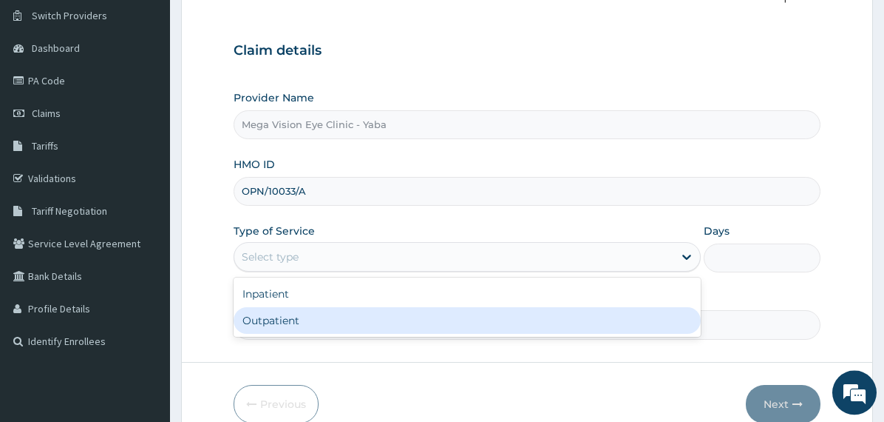
click at [365, 326] on div "Outpatient" at bounding box center [467, 320] width 467 height 27
type input "1"
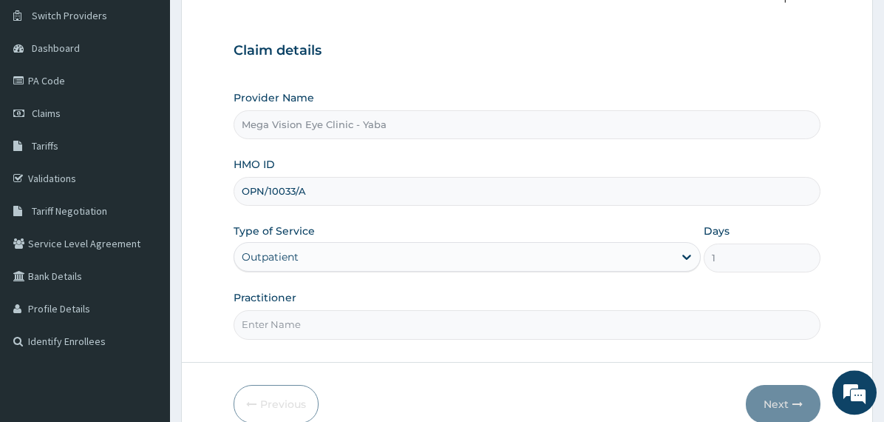
click at [364, 324] on input "Practitioner" at bounding box center [527, 324] width 587 height 29
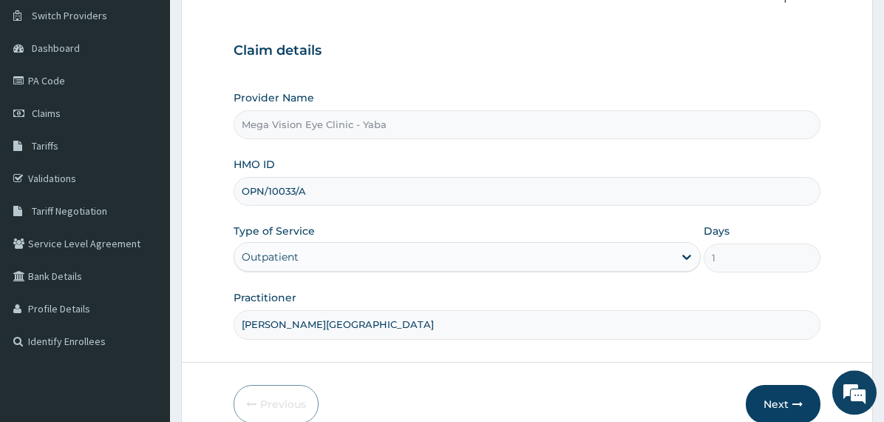
scroll to position [0, 0]
type input "[PERSON_NAME][GEOGRAPHIC_DATA]"
click at [788, 401] on button "Next" at bounding box center [783, 404] width 75 height 38
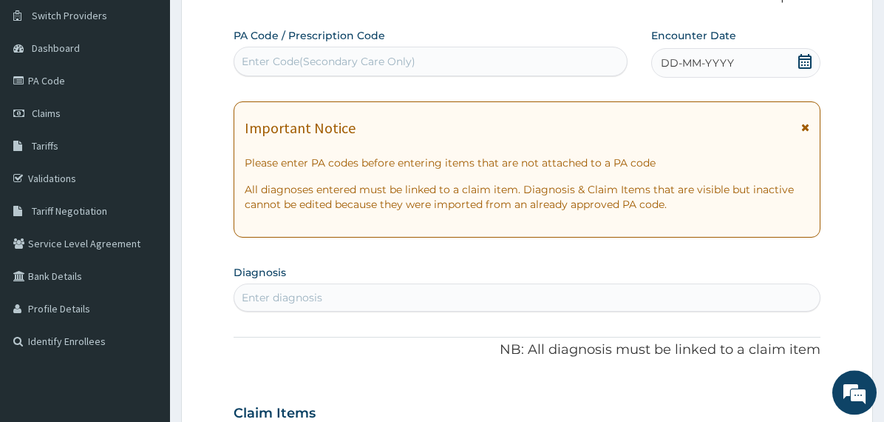
click at [354, 59] on div "Enter Code(Secondary Care Only)" at bounding box center [329, 61] width 174 height 15
paste input "PA/085DEB"
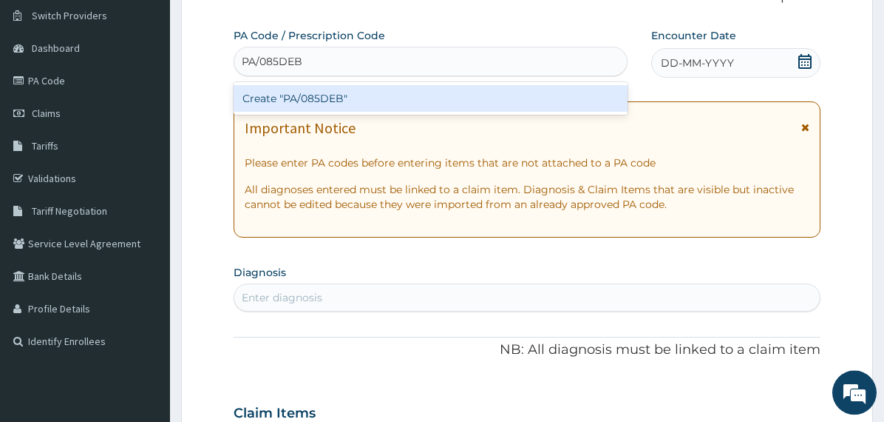
type input "PA/085DEB"
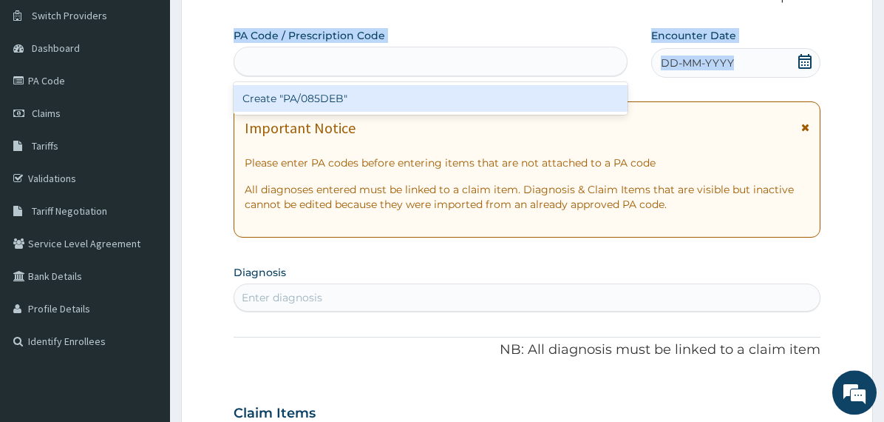
click at [431, 320] on div "PA Code / Prescription Code option Create "PA/085DEB" focused, 1 of 1. 1 result…" at bounding box center [527, 410] width 587 height 765
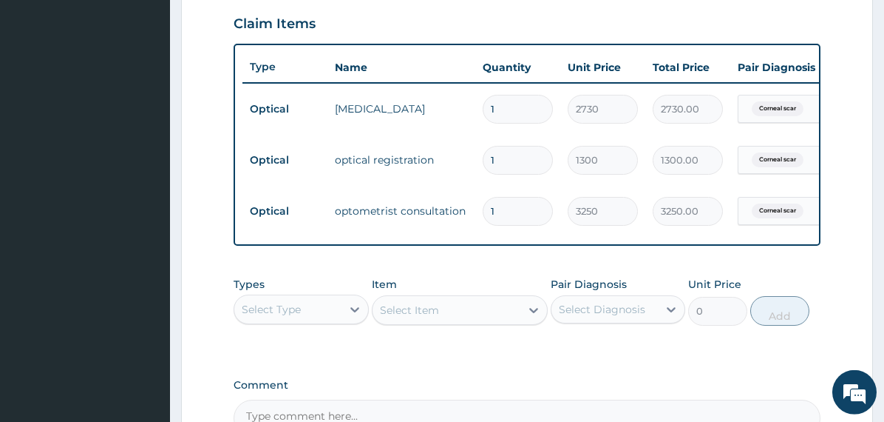
scroll to position [689, 0]
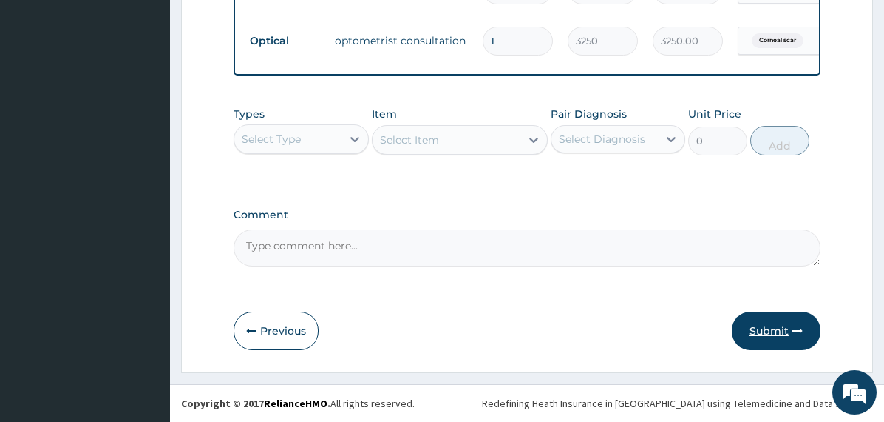
click at [787, 332] on button "Submit" at bounding box center [776, 330] width 89 height 38
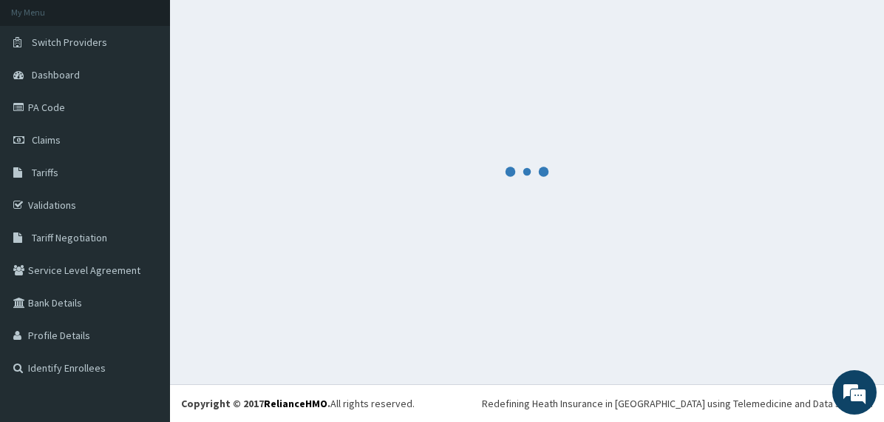
scroll to position [87, 0]
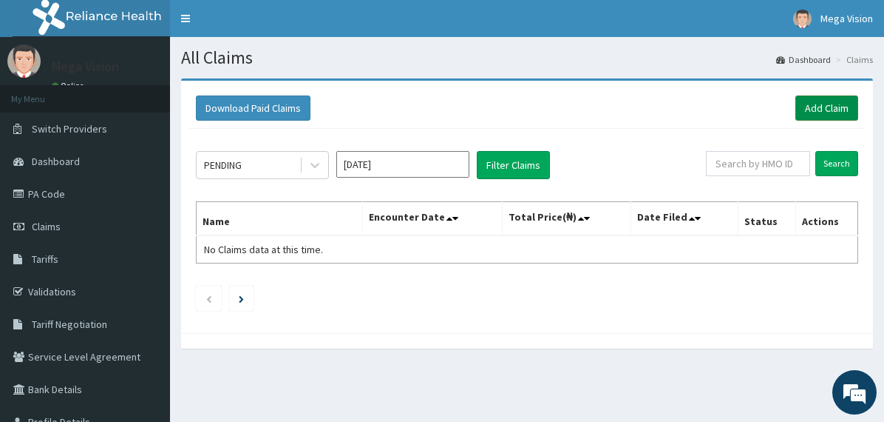
click at [814, 104] on link "Add Claim" at bounding box center [827, 107] width 63 height 25
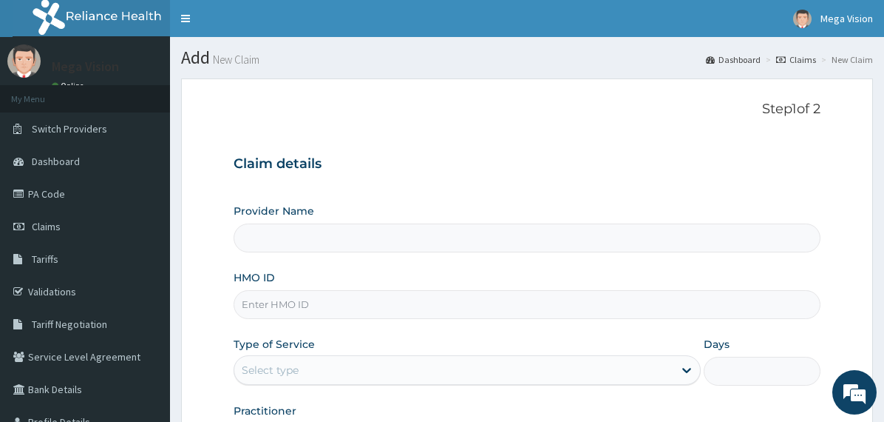
click at [333, 295] on input "HMO ID" at bounding box center [527, 304] width 587 height 29
paste input "OPN/10034/A"
type input "OPN/10034/A"
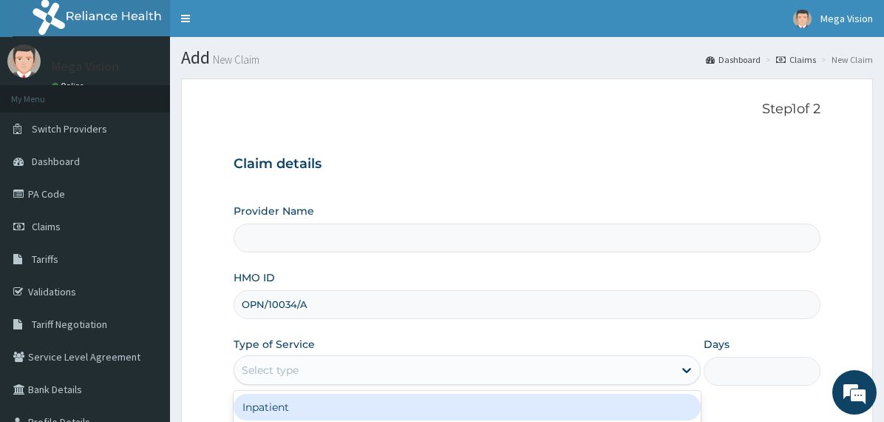
type input "Mega Vision Eye Clinic - Yaba"
click at [317, 365] on div "Select type" at bounding box center [453, 370] width 439 height 24
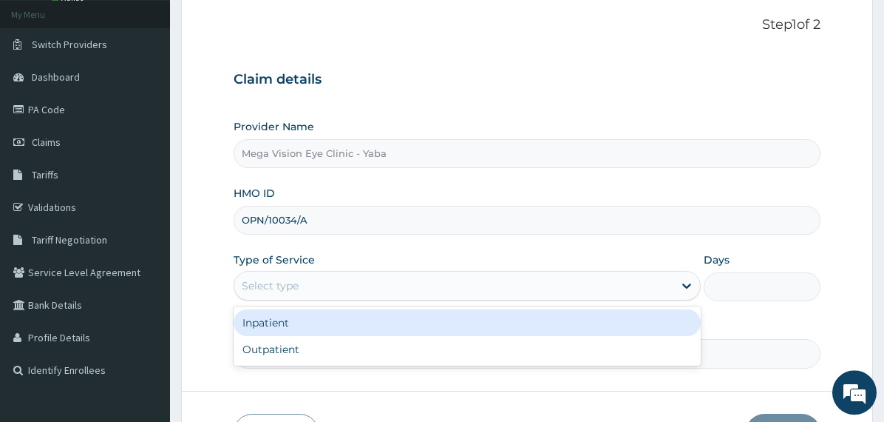
scroll to position [104, 0]
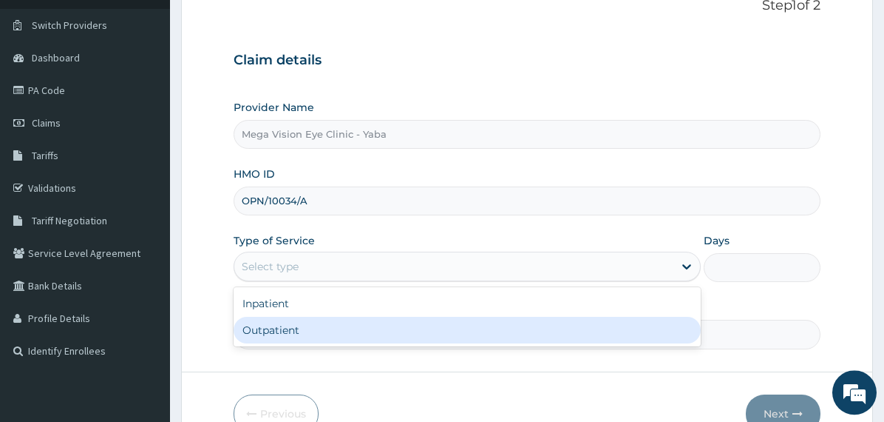
click at [374, 333] on div "Outpatient" at bounding box center [467, 330] width 467 height 27
type input "1"
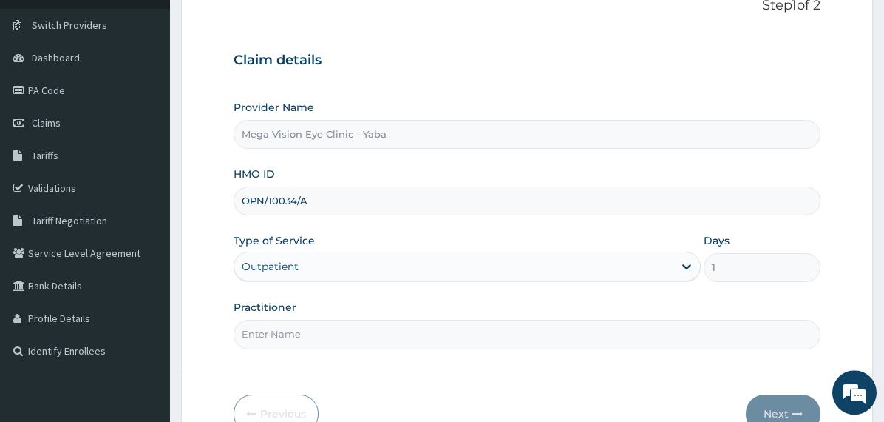
click at [390, 331] on input "Practitioner" at bounding box center [527, 333] width 587 height 29
type input "DR. UCHE"
click at [768, 401] on button "Next" at bounding box center [783, 413] width 75 height 38
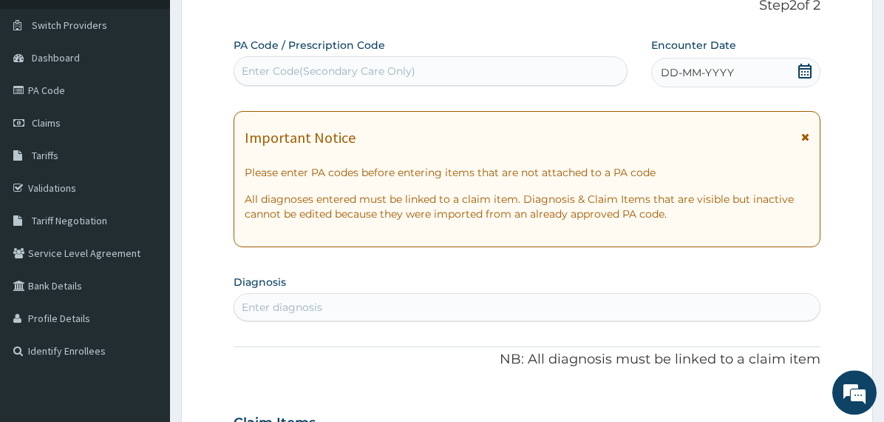
click at [343, 76] on div "Enter Code(Secondary Care Only)" at bounding box center [329, 71] width 174 height 15
paste input "PA/90CE15"
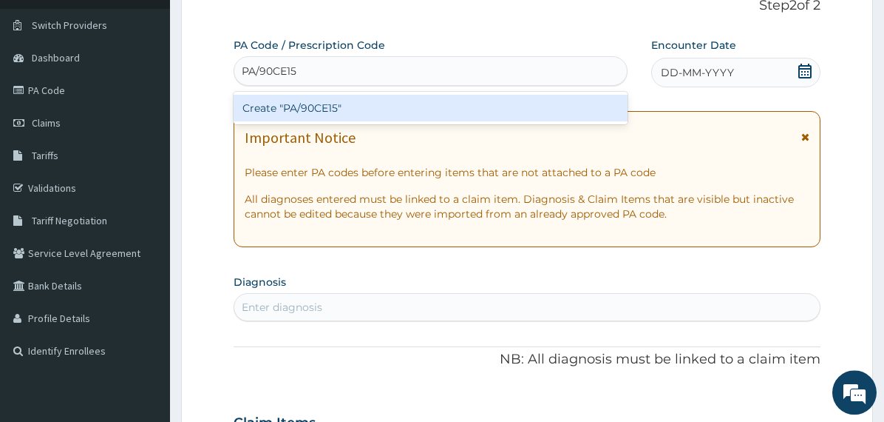
type input "PA/90CE15"
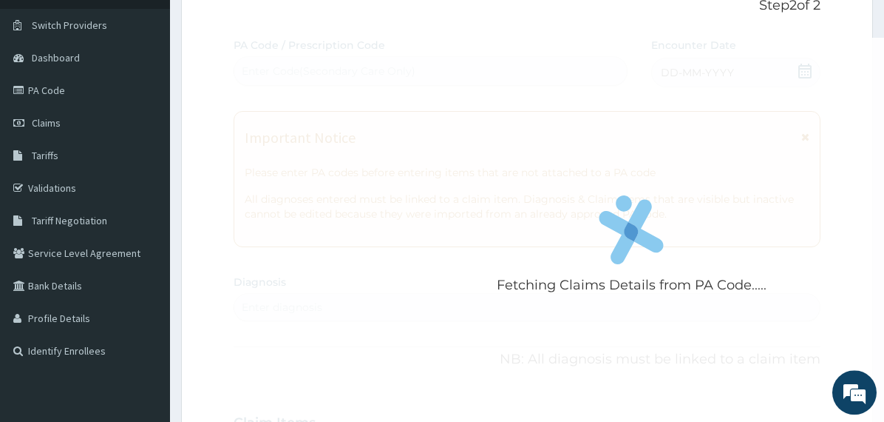
click at [379, 278] on div "Fetching Claims Details from PA Code..... PA Code / Prescription Code Enter Cod…" at bounding box center [527, 420] width 587 height 765
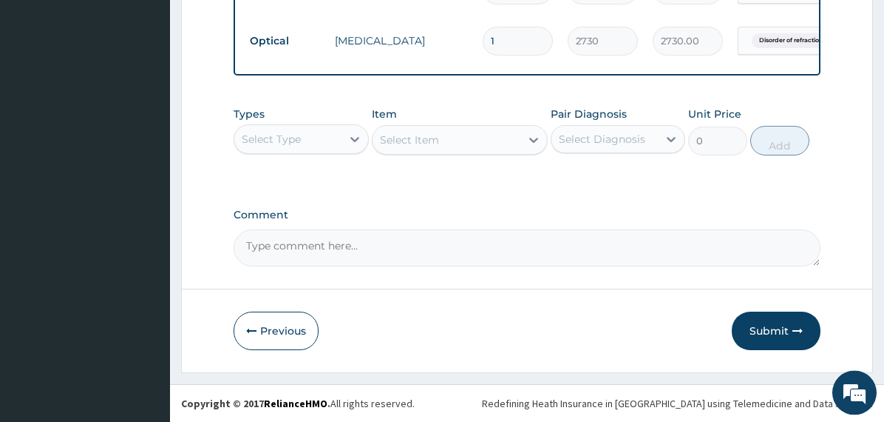
scroll to position [689, 0]
click at [755, 327] on button "Submit" at bounding box center [776, 330] width 89 height 38
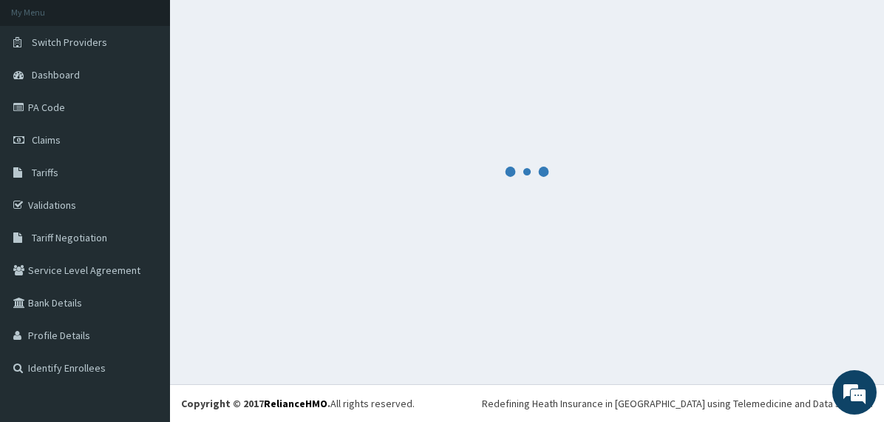
scroll to position [87, 0]
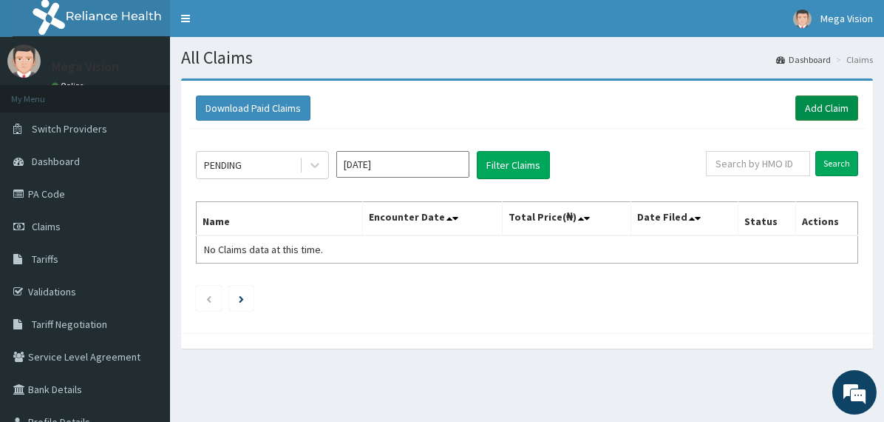
click at [812, 111] on link "Add Claim" at bounding box center [827, 107] width 63 height 25
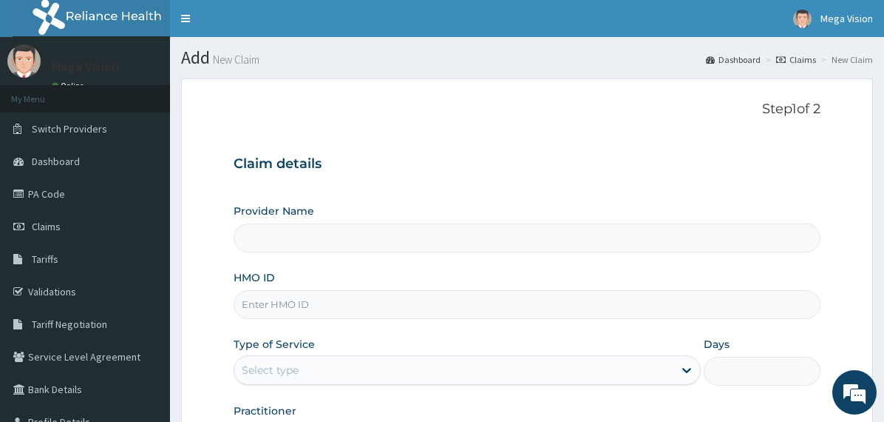
type input "Mega Vision Eye Clinic - Yaba"
click at [375, 303] on input "HMO ID" at bounding box center [527, 304] width 587 height 29
paste input "OPN/10034/A"
type input "OPN/10034/A"
click at [319, 373] on div "Select type" at bounding box center [453, 370] width 439 height 24
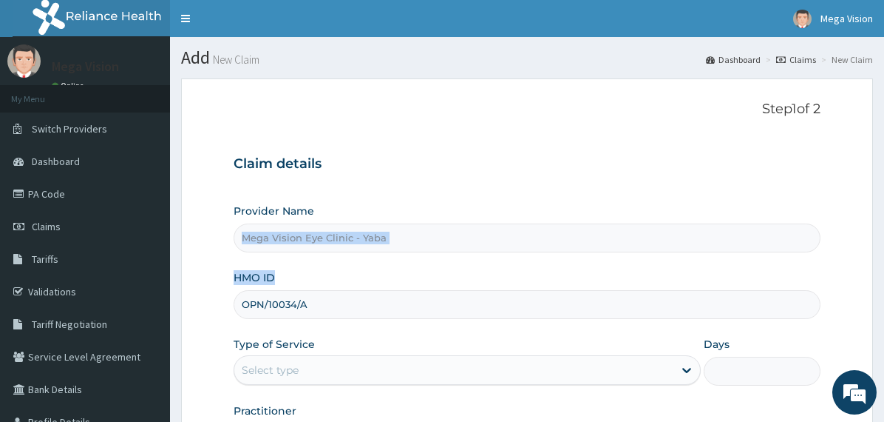
drag, startPoint x: 884, startPoint y: 239, endPoint x: 886, endPoint y: 265, distance: 25.9
click at [884, 265] on div "R EL Toggle navigation Mega Vision Mega Vision - [EMAIL_ADDRESS][DOMAIN_NAME] M…" at bounding box center [442, 304] width 884 height 608
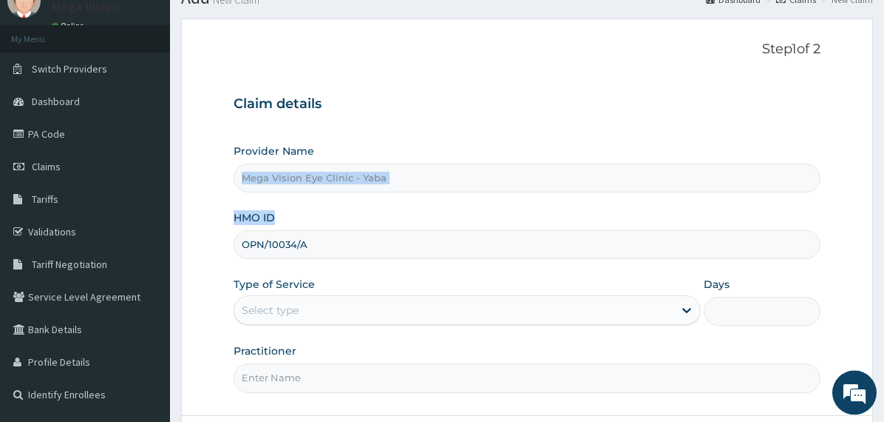
scroll to position [75, 0]
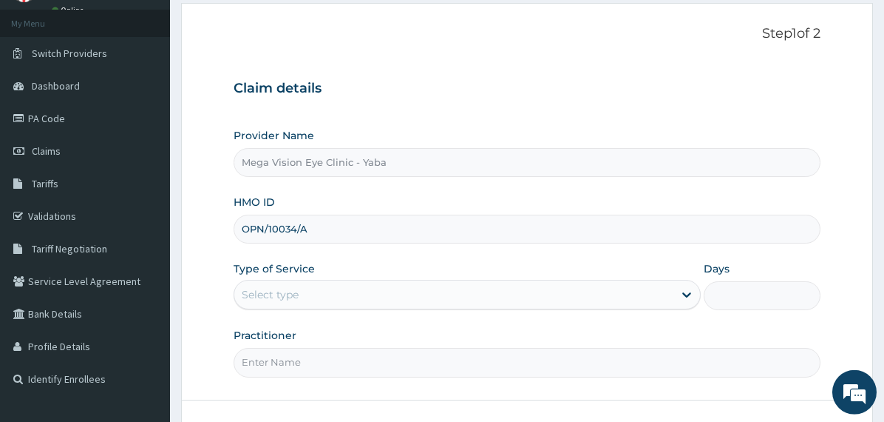
click at [359, 292] on div "Select type" at bounding box center [453, 295] width 439 height 24
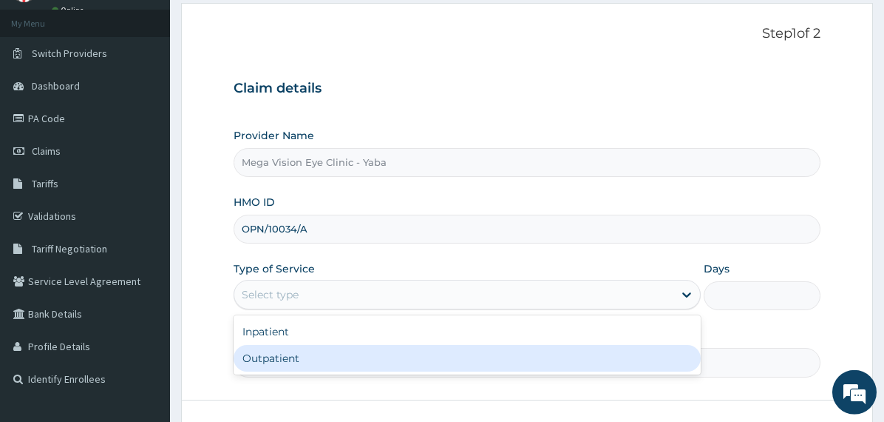
click at [320, 359] on div "Outpatient" at bounding box center [467, 358] width 467 height 27
type input "1"
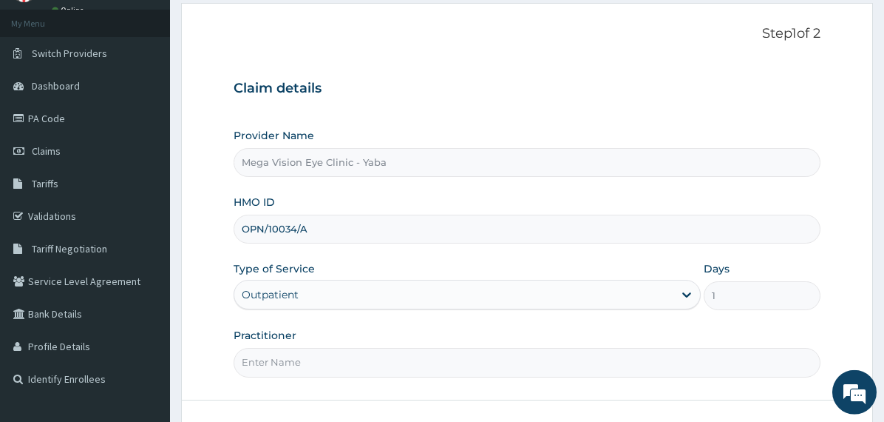
click at [320, 356] on input "Practitioner" at bounding box center [527, 362] width 587 height 29
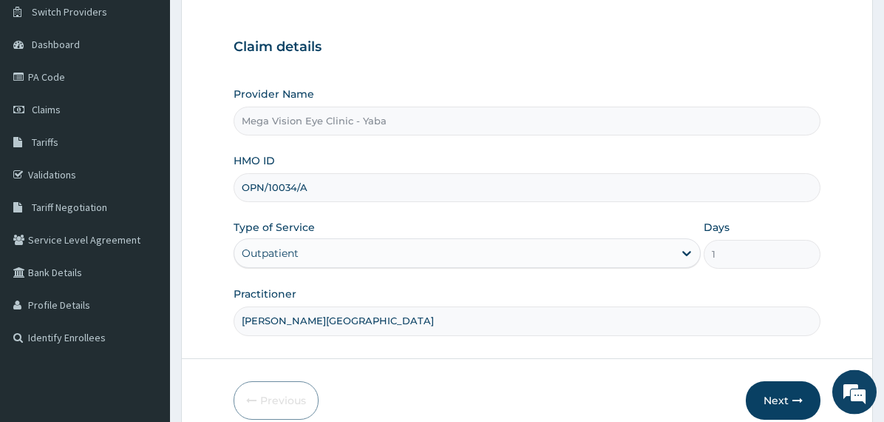
scroll to position [186, 0]
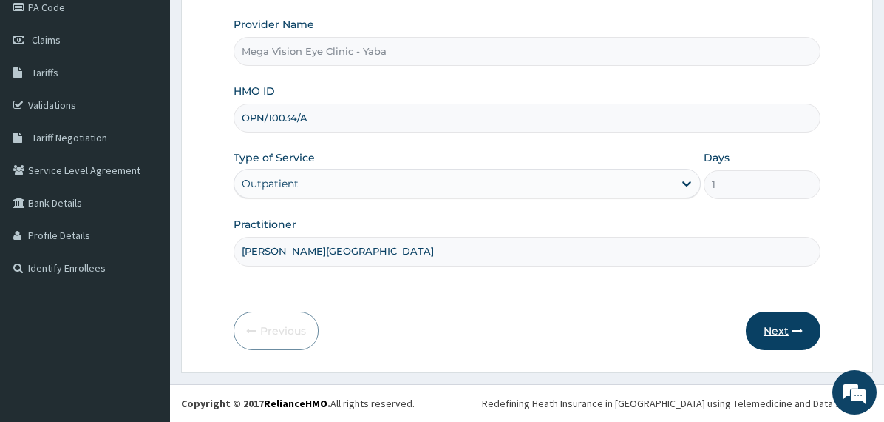
type input "DR. UCHE"
click at [809, 327] on button "Next" at bounding box center [783, 330] width 75 height 38
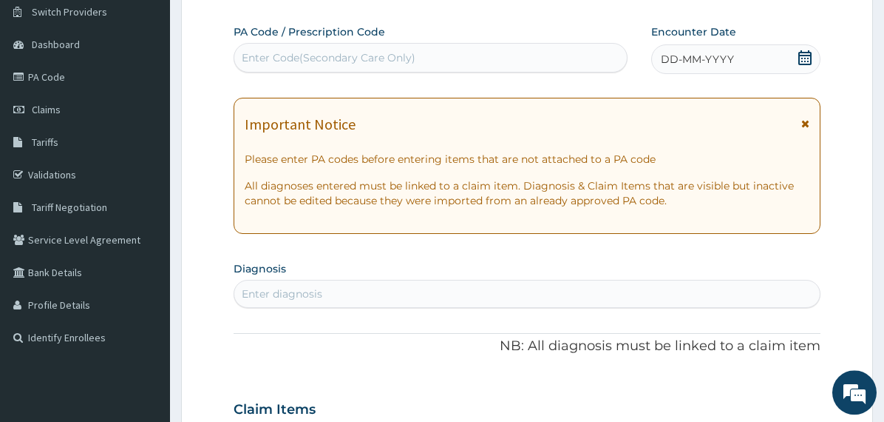
scroll to position [104, 0]
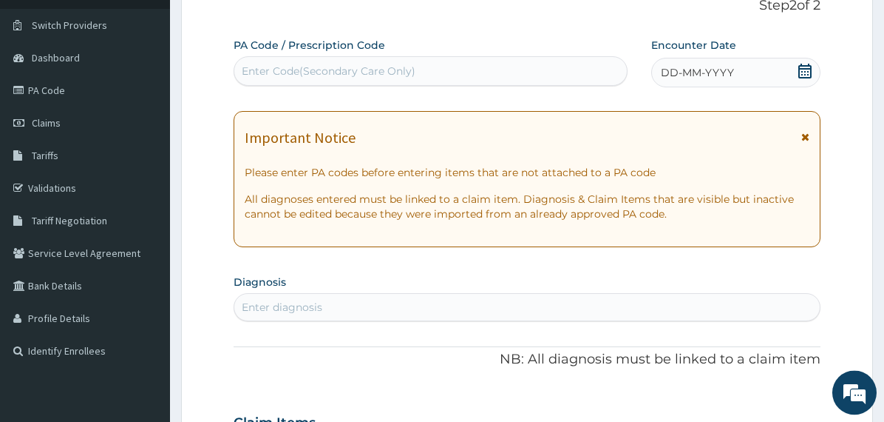
click at [497, 67] on div "Enter Code(Secondary Care Only)" at bounding box center [430, 71] width 393 height 24
paste input "PA/610341"
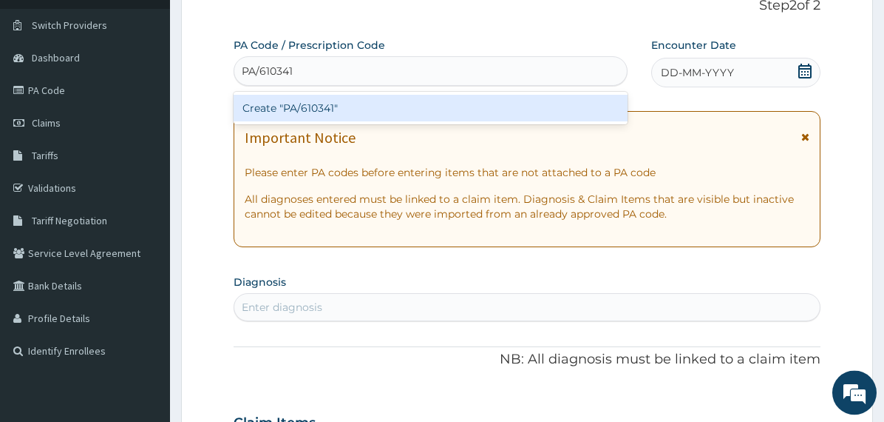
type input "PA/610341"
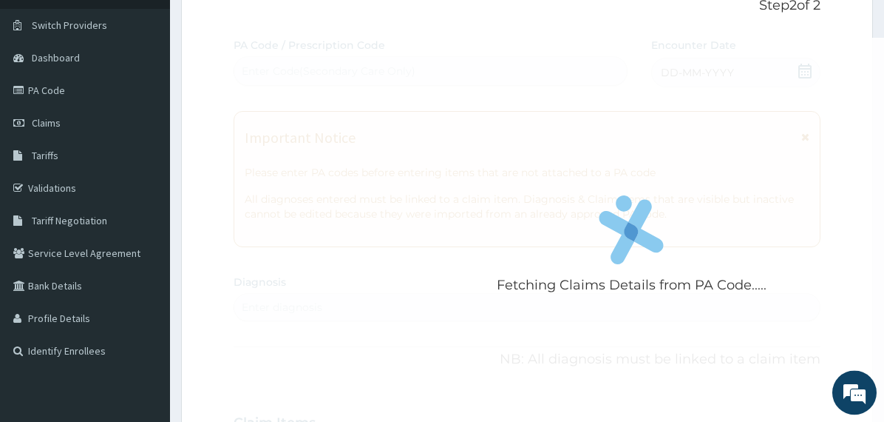
click at [434, 290] on div "Fetching Claims Details from PA Code..... PA Code / Prescription Code Enter Cod…" at bounding box center [527, 420] width 587 height 765
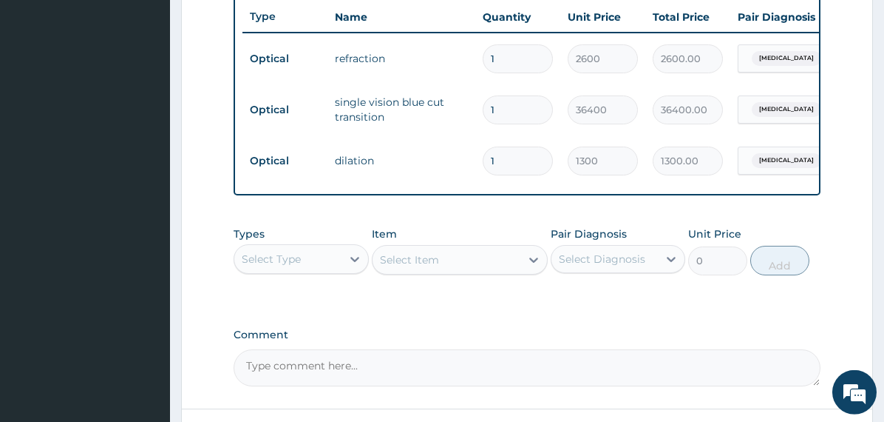
scroll to position [689, 0]
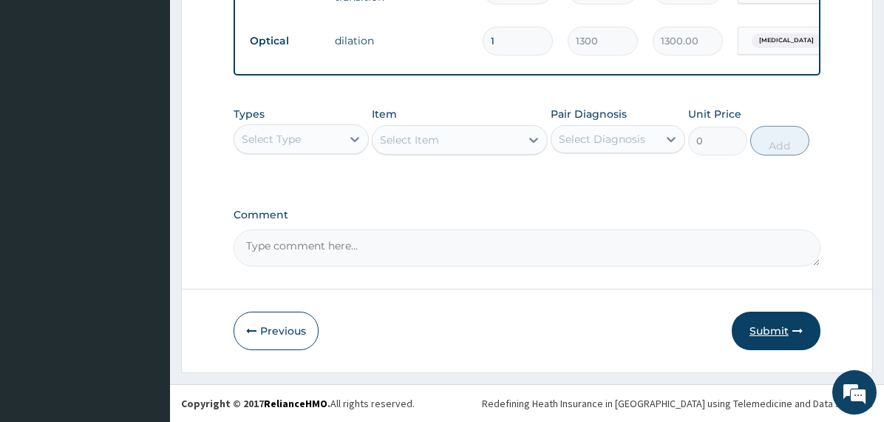
click at [779, 329] on button "Submit" at bounding box center [776, 330] width 89 height 38
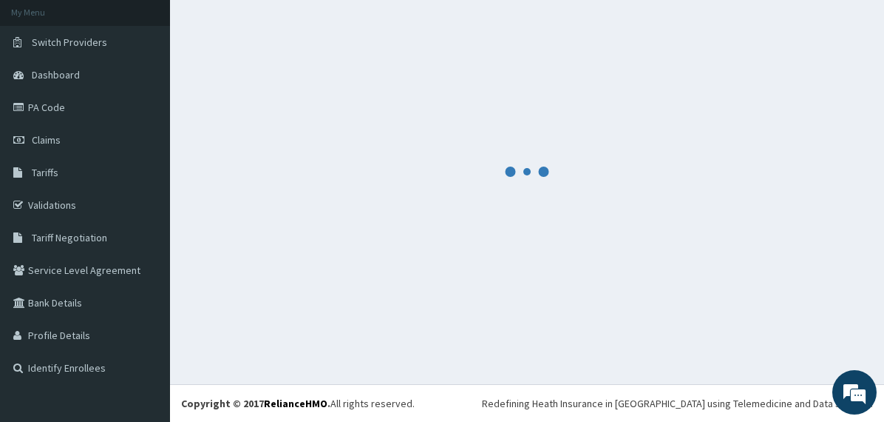
scroll to position [87, 0]
